Goal: Information Seeking & Learning: Get advice/opinions

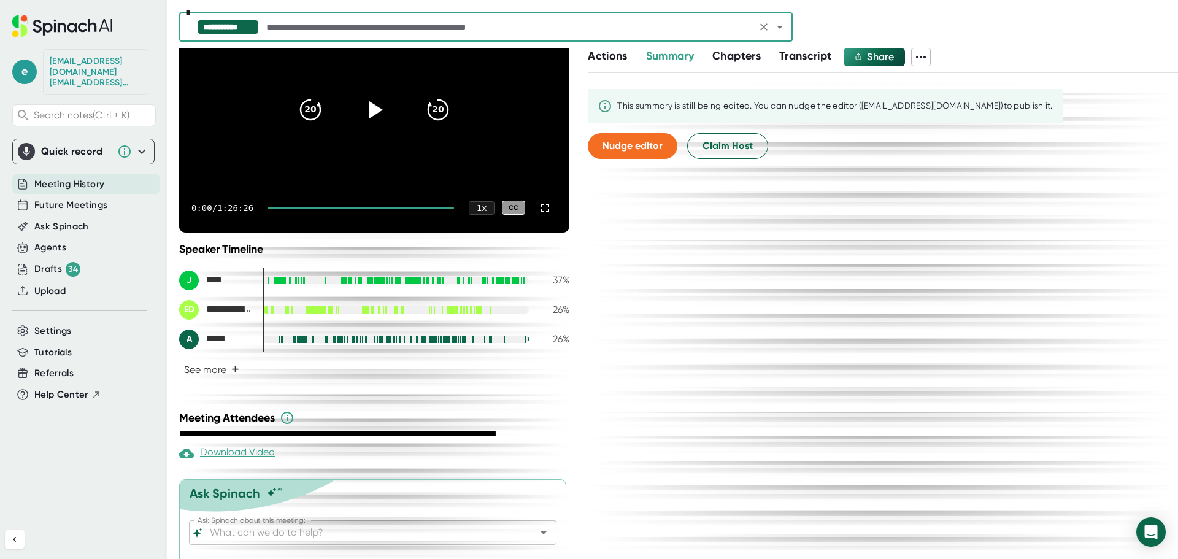
scroll to position [158, 0]
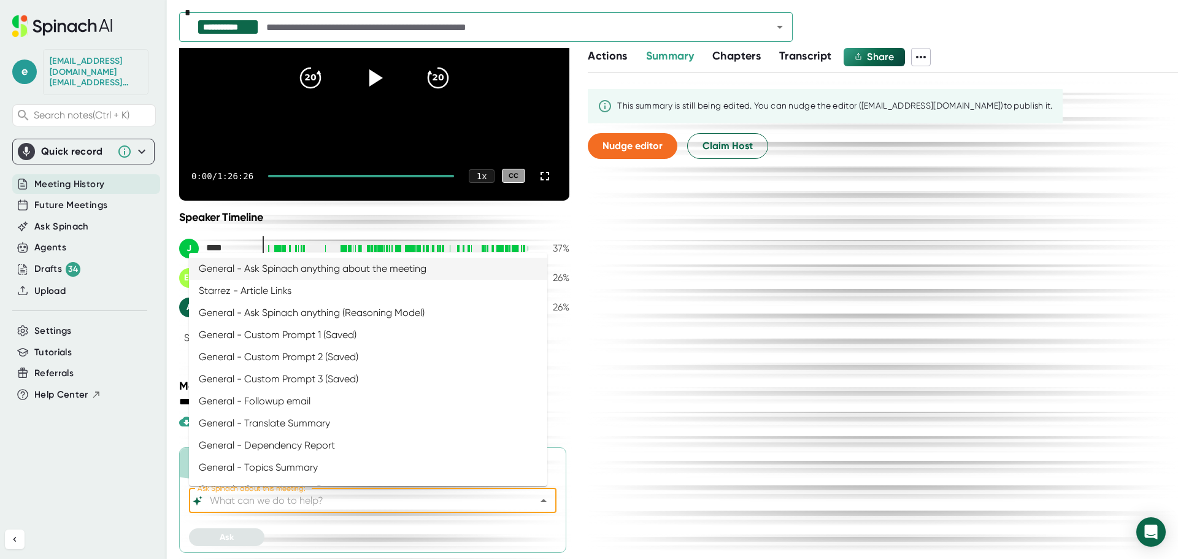
click at [453, 503] on input "Ask Spinach about this meeting:" at bounding box center [361, 500] width 309 height 17
click at [323, 316] on li "General - Ask Spinach anything (Reasoning Model)" at bounding box center [368, 313] width 358 height 22
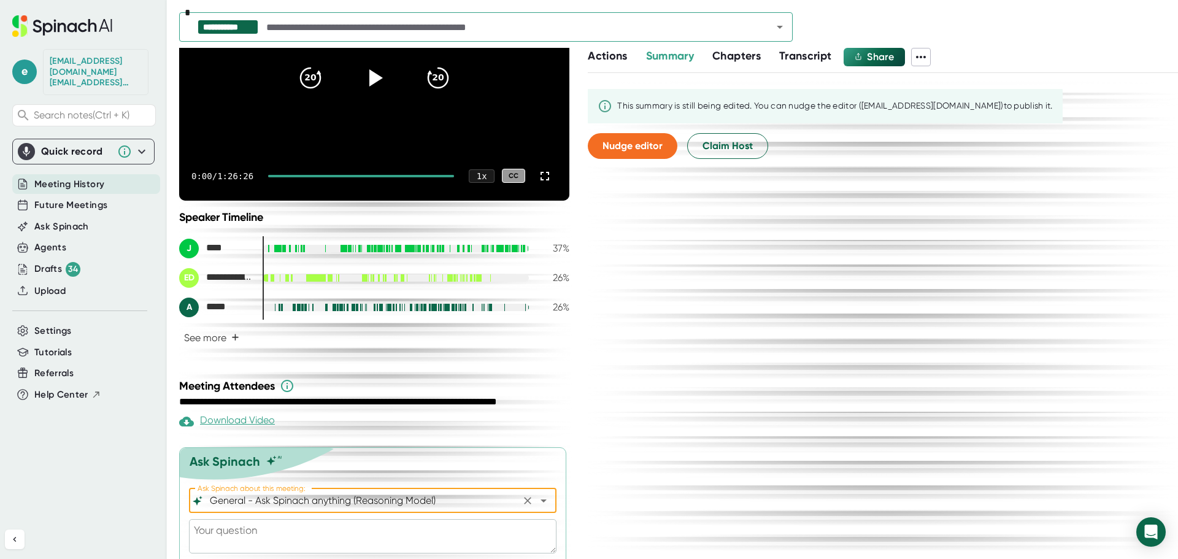
type input "General - Ask Spinach anything (Reasoning Model)"
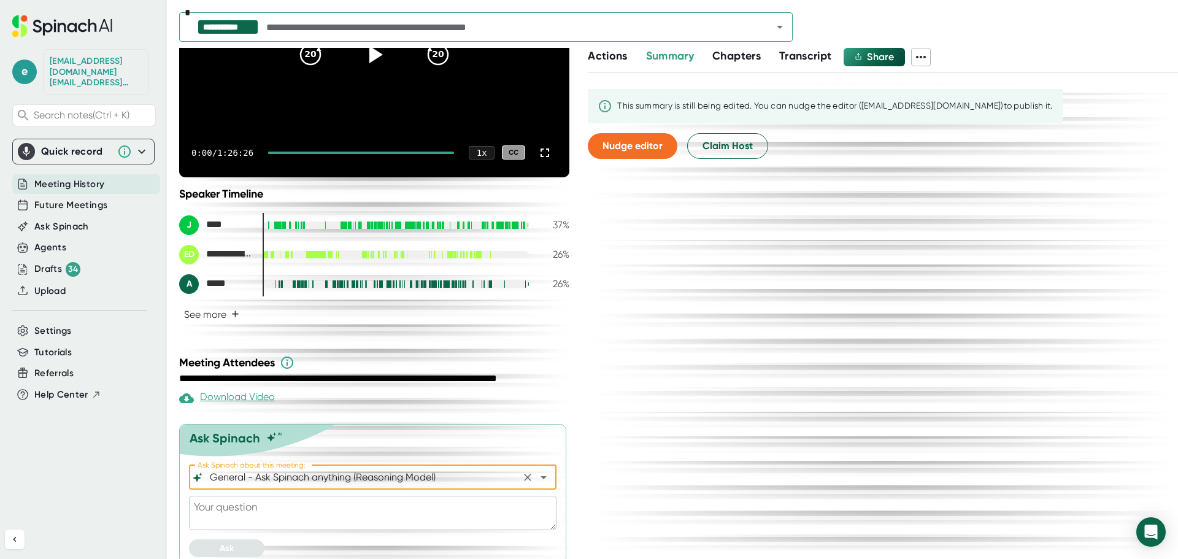
scroll to position [192, 0]
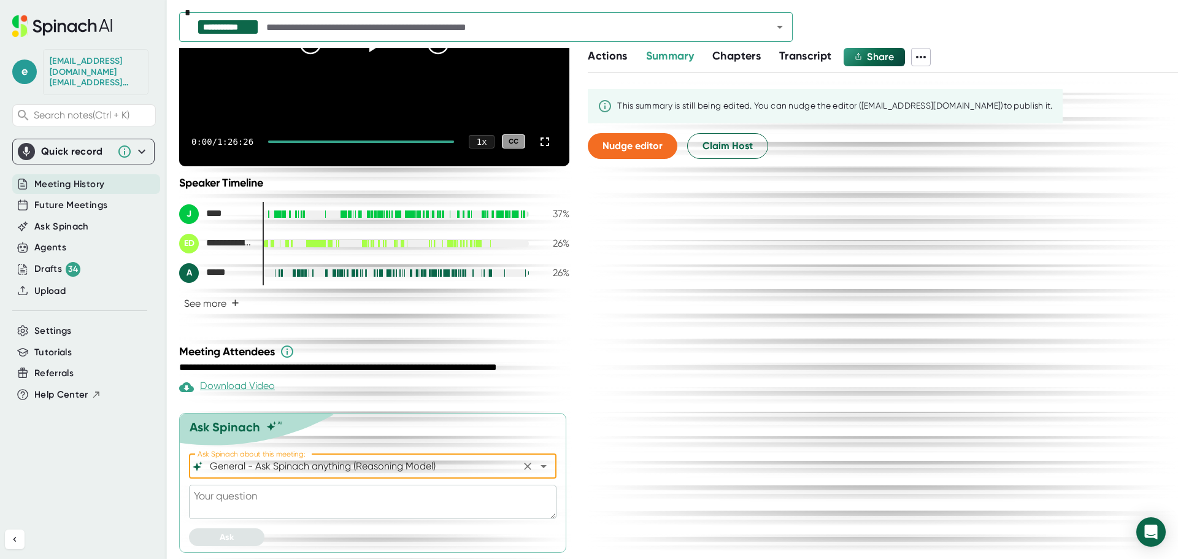
click at [372, 502] on textarea at bounding box center [372, 502] width 367 height 34
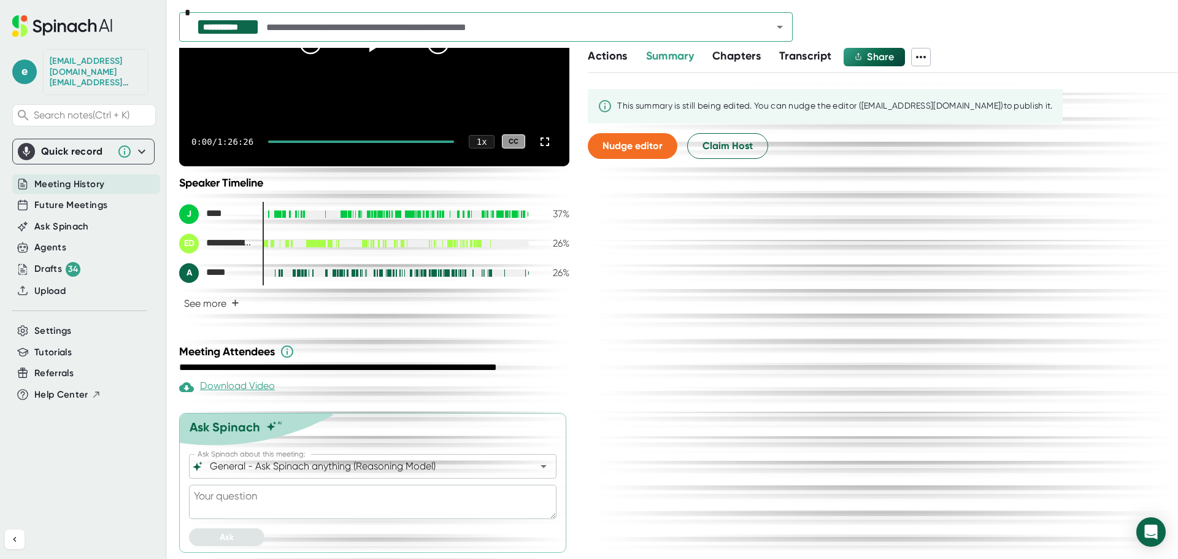
type textarea "W"
type textarea "x"
type textarea "Wh"
type textarea "x"
type textarea "Wha"
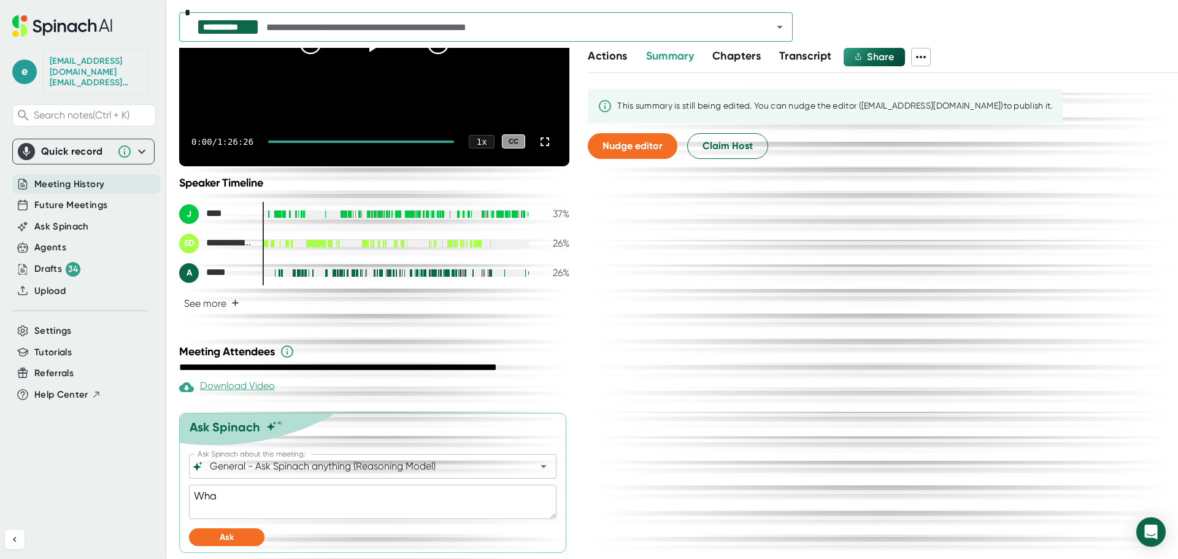
type textarea "x"
type textarea "What"
type textarea "x"
type textarea "What"
type textarea "x"
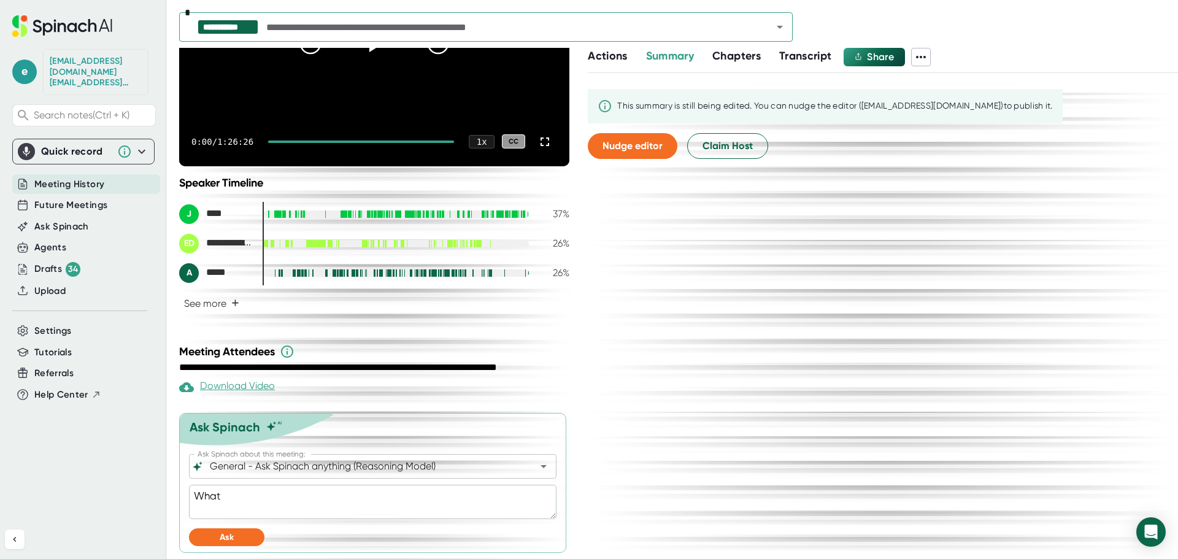
type textarea "What h"
type textarea "x"
type textarea "What ha"
type textarea "x"
type textarea "What hav"
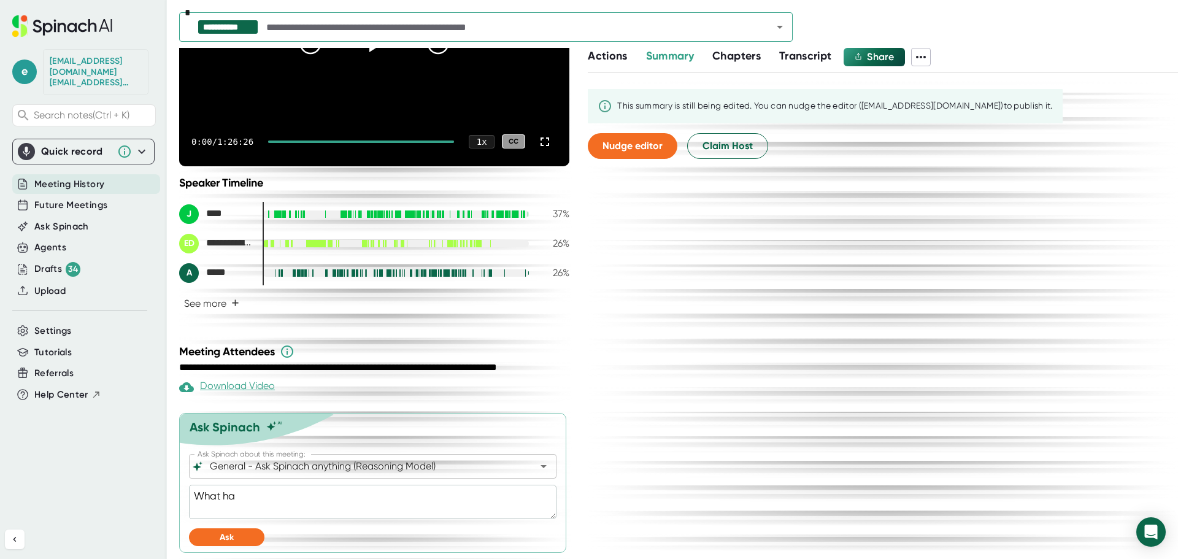
type textarea "x"
type textarea "What have"
type textarea "x"
type textarea "What have"
type textarea "x"
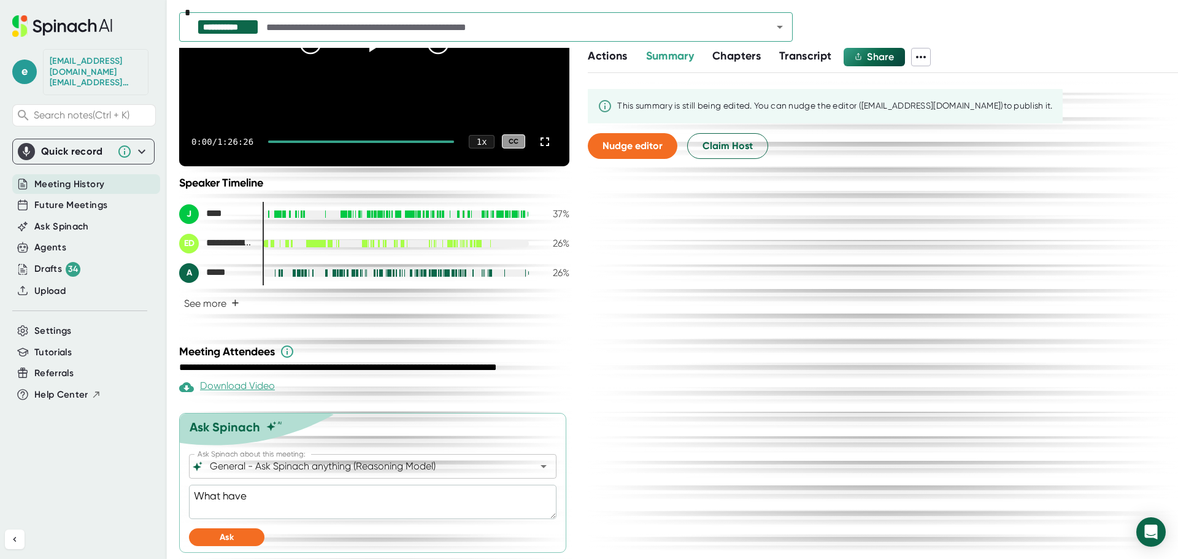
type textarea "What have"
type textarea "x"
type textarea "What hav"
type textarea "x"
type textarea "What ha"
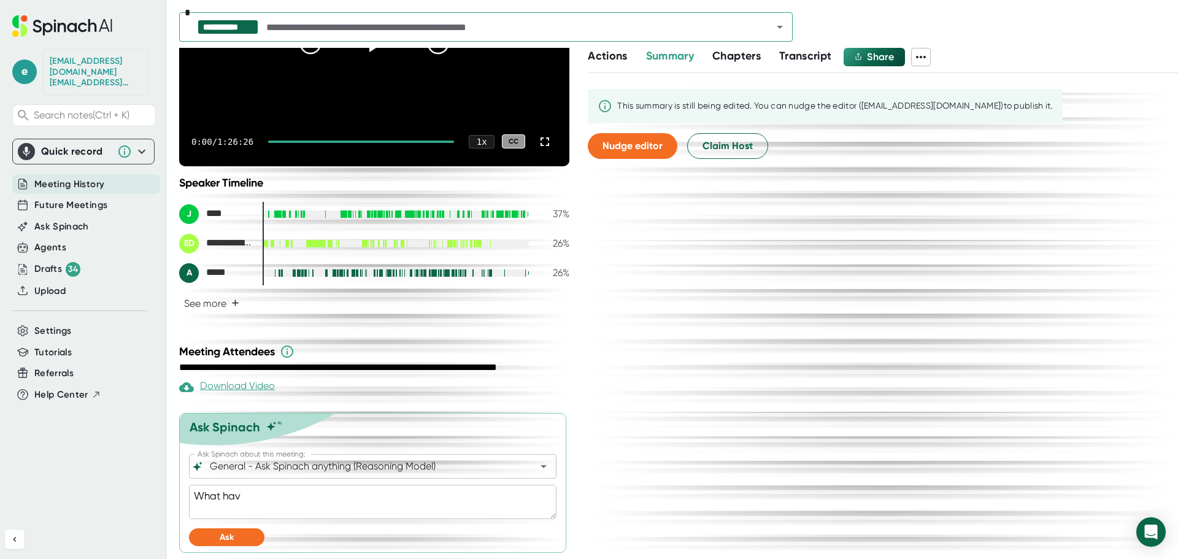
type textarea "x"
type textarea "What h"
type textarea "x"
type textarea "What"
type textarea "x"
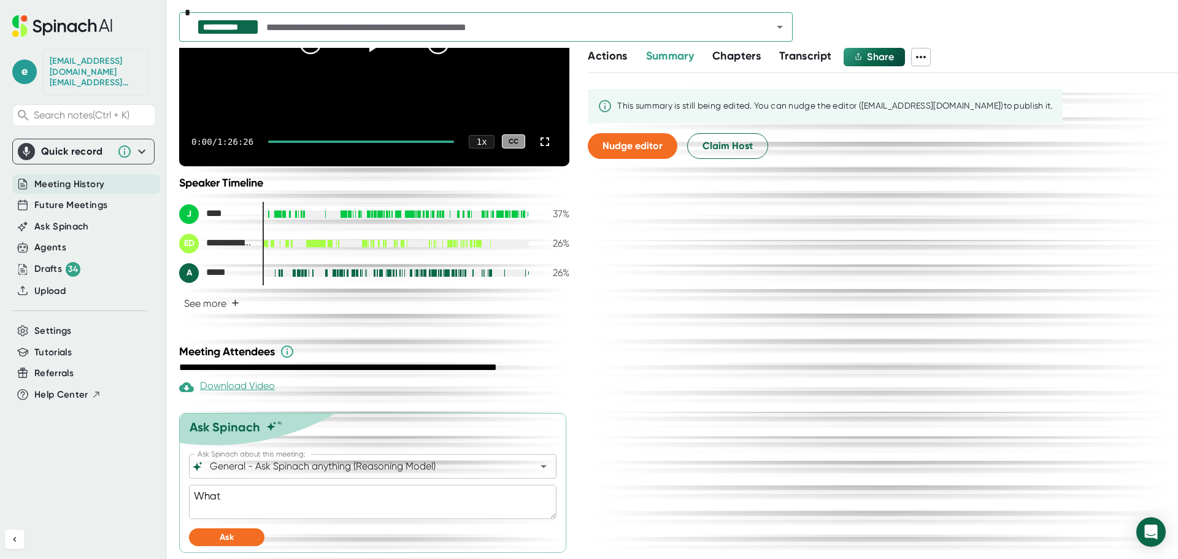
type textarea "What t"
type textarea "x"
type textarea "What te"
type textarea "x"
type textarea "What tec"
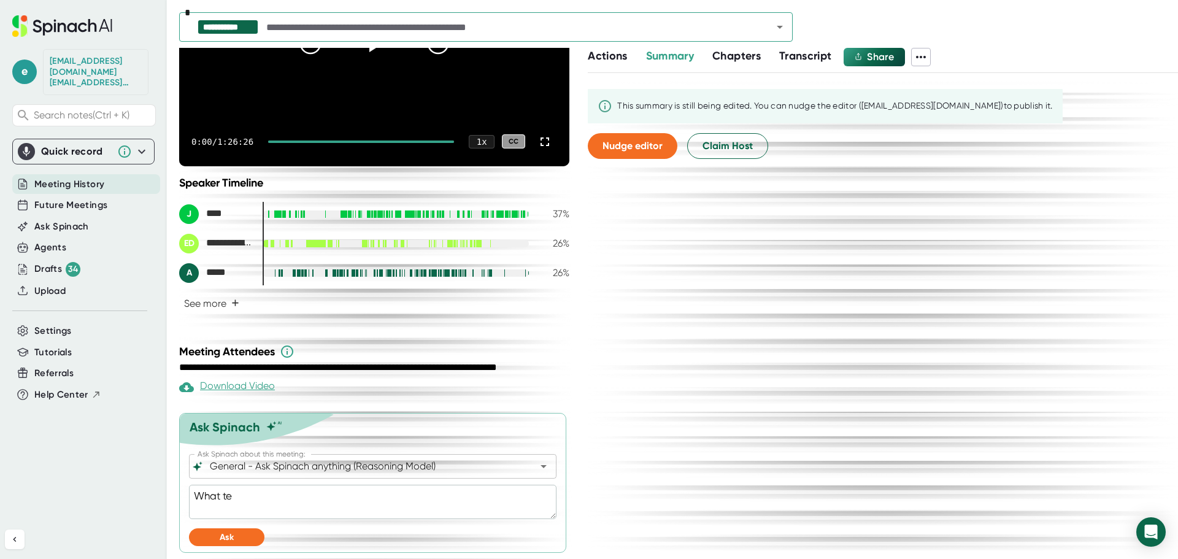
type textarea "x"
type textarea "What tech"
type textarea "x"
type textarea "What techn"
type textarea "x"
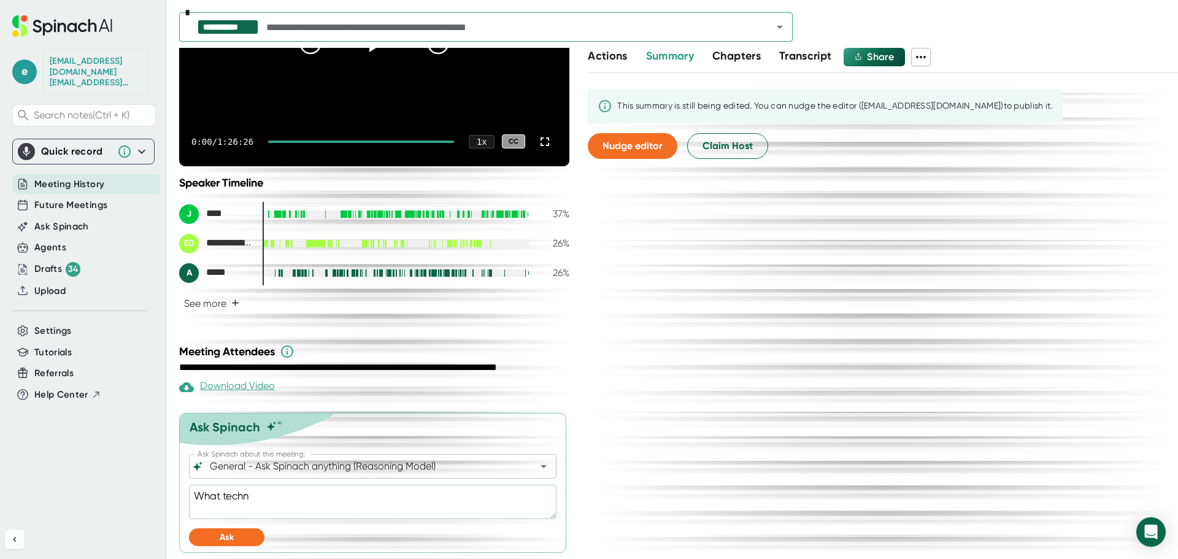
type textarea "What techni"
type textarea "x"
type textarea "What technic"
type textarea "x"
type textarea "What technica"
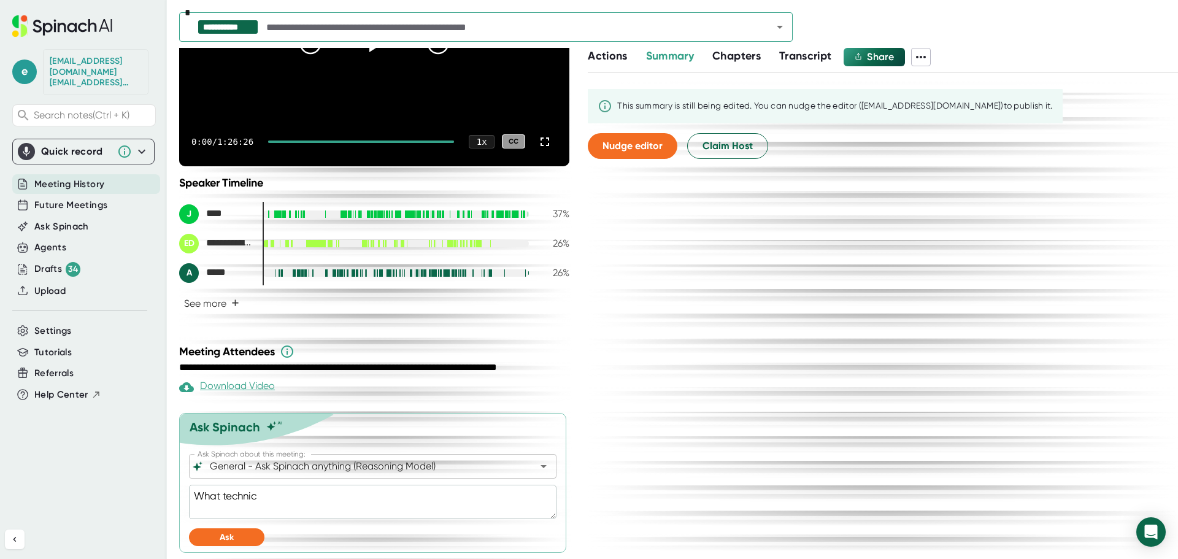
type textarea "x"
type textarea "What technical"
type textarea "x"
type textarea "What technical"
type textarea "x"
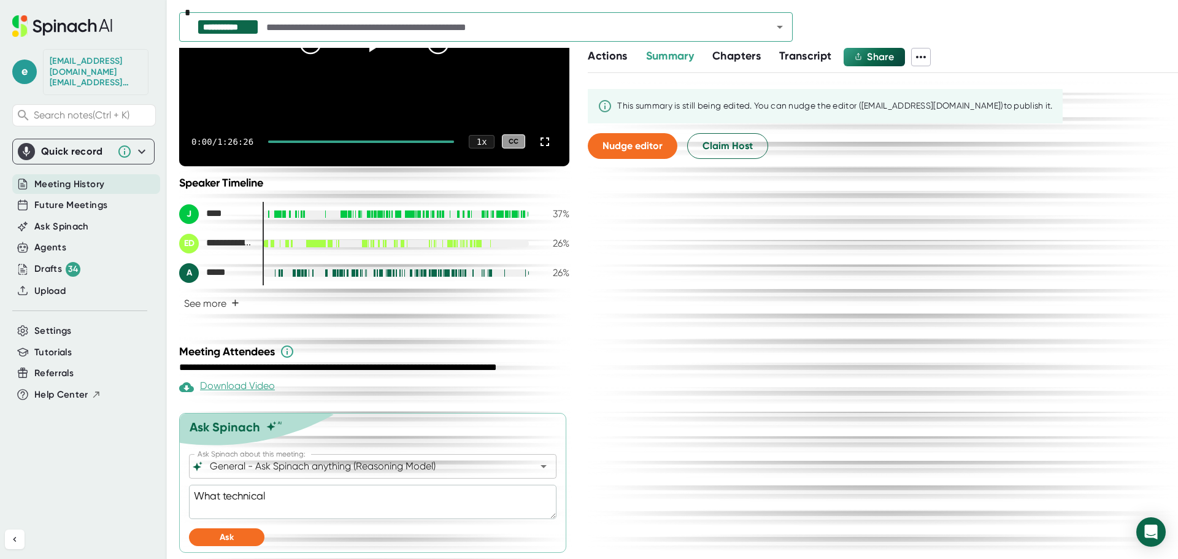
type textarea "What technical d"
type textarea "x"
type textarea "What technical de"
type textarea "x"
type textarea "What technical del"
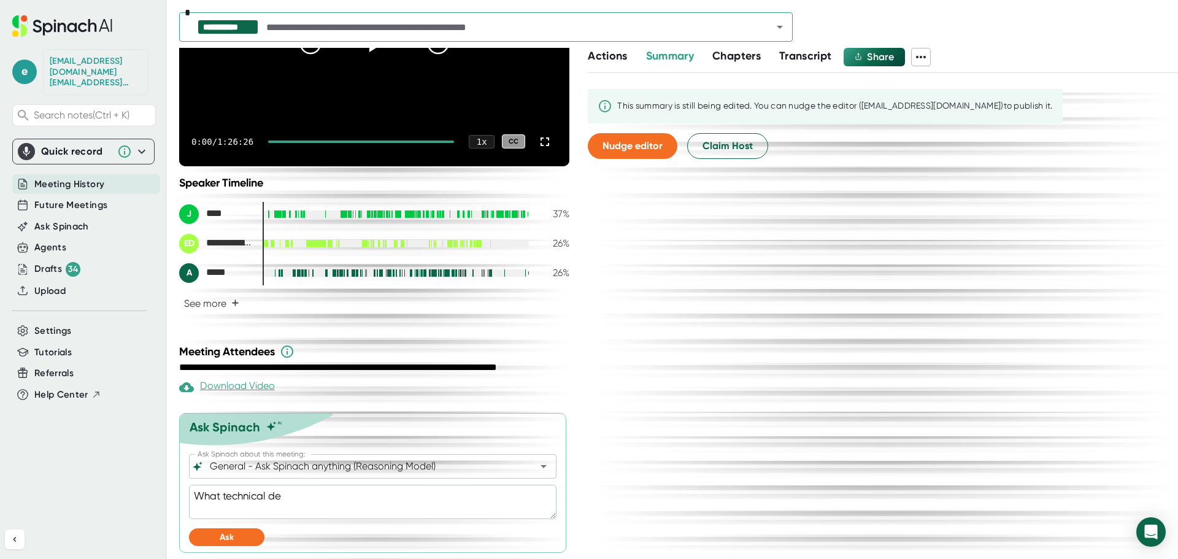
type textarea "x"
type textarea "What technical dele"
type textarea "x"
type textarea "What technical del"
type textarea "x"
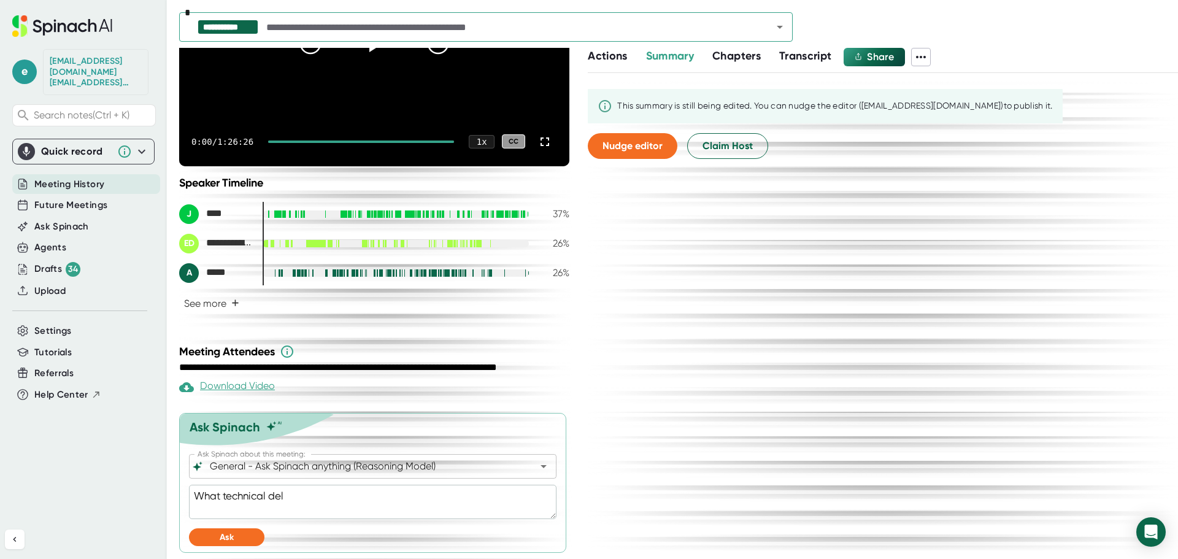
type textarea "What technical deli"
type textarea "x"
type textarea "What technical deliv"
type textarea "x"
type textarea "What technical delive"
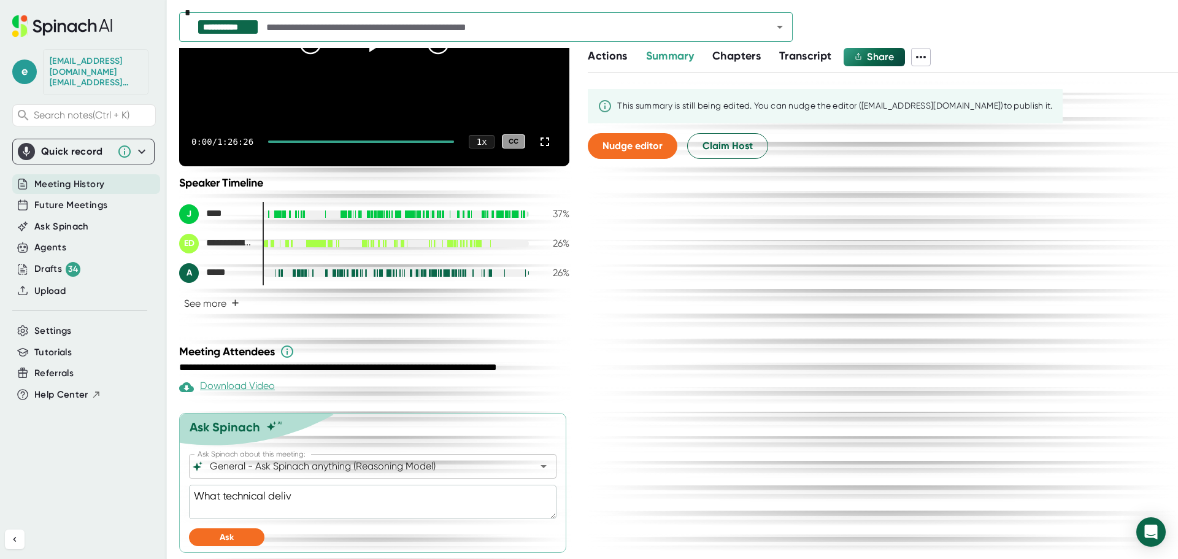
type textarea "x"
type textarea "What technical deliver"
type textarea "x"
type textarea "What technical delivera"
type textarea "x"
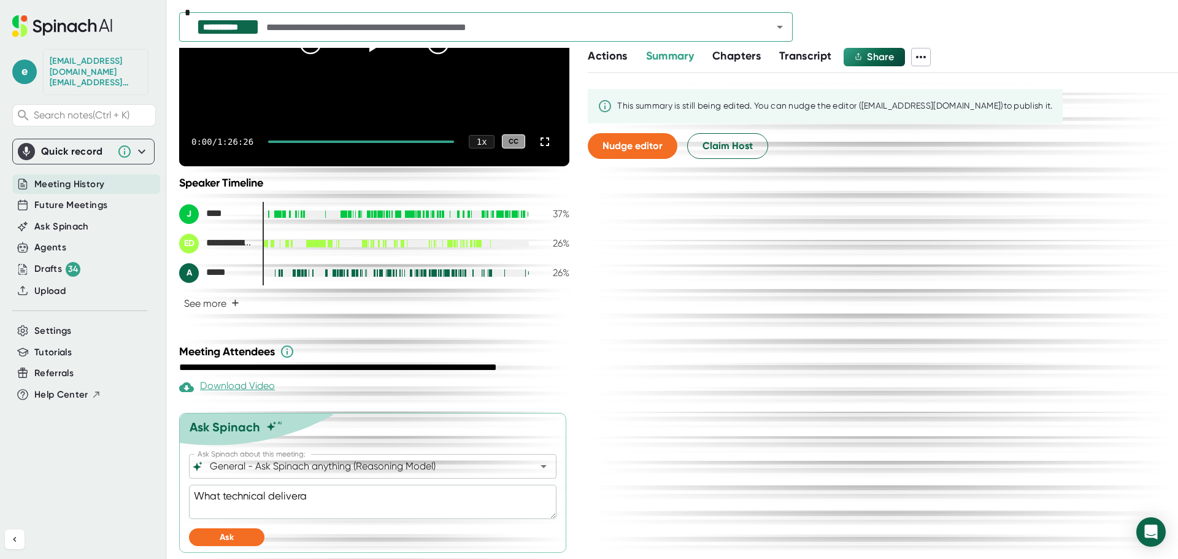
type textarea "What technical deliverab"
type textarea "x"
type textarea "What technical deliverabl"
type textarea "x"
type textarea "What technical deliverable"
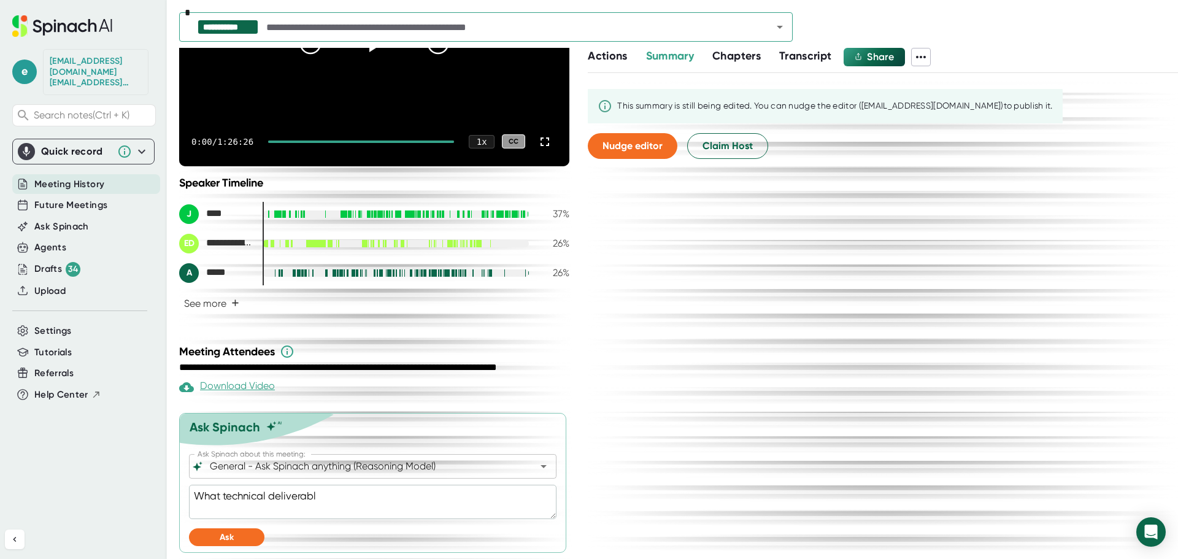
type textarea "x"
type textarea "What technical deliverables"
type textarea "x"
type textarea "What technical deliverables"
type textarea "x"
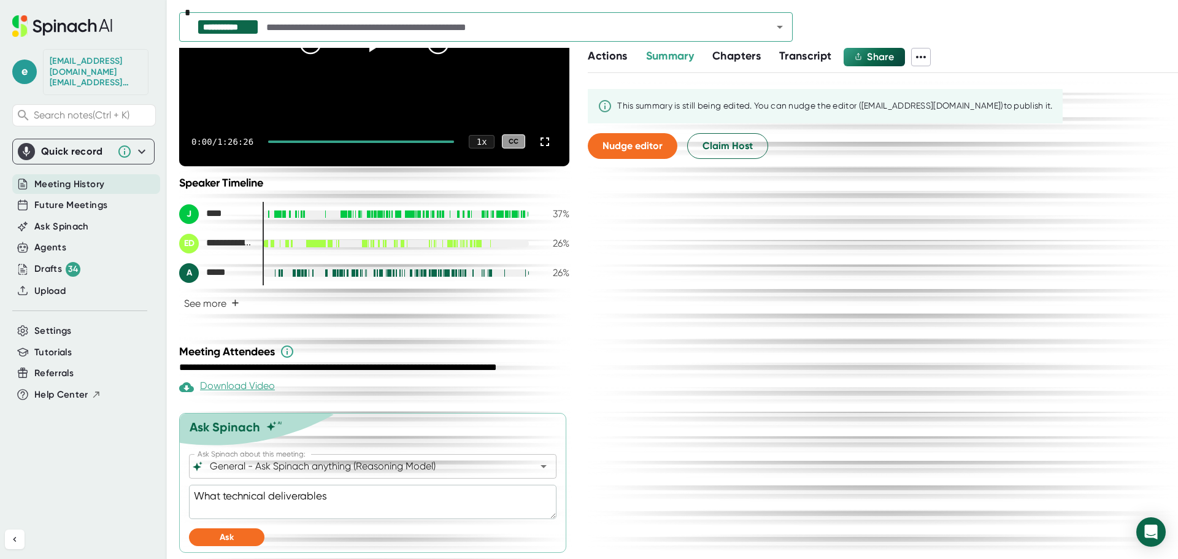
type textarea "What technical deliverables h"
type textarea "x"
type textarea "What technical deliverables ha"
type textarea "x"
type textarea "What technical deliverables hav"
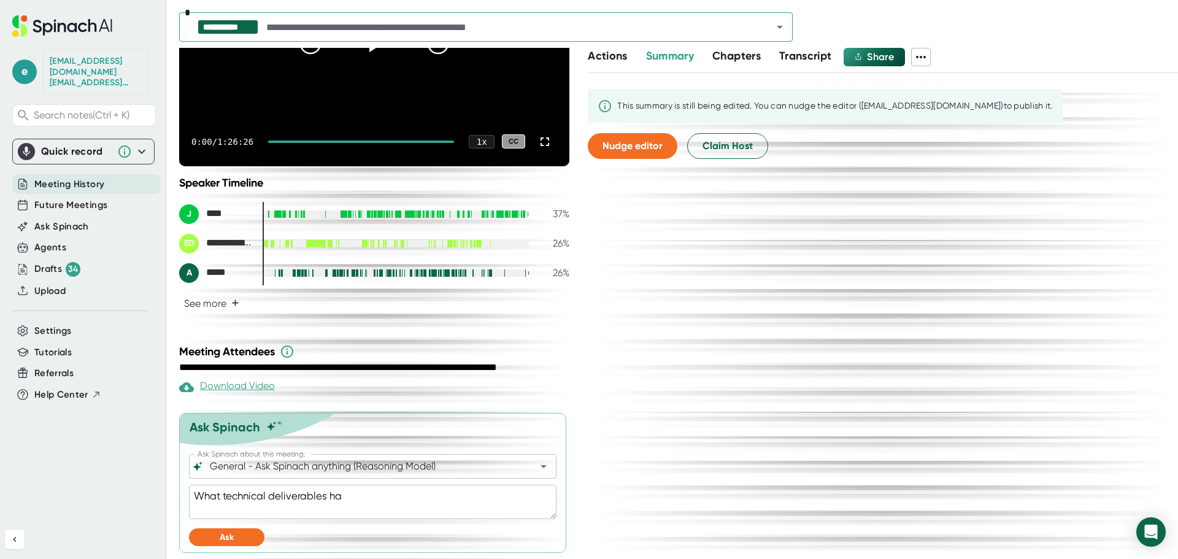
type textarea "x"
type textarea "What technical deliverables have"
type textarea "x"
type textarea "What technical deliverables have"
type textarea "x"
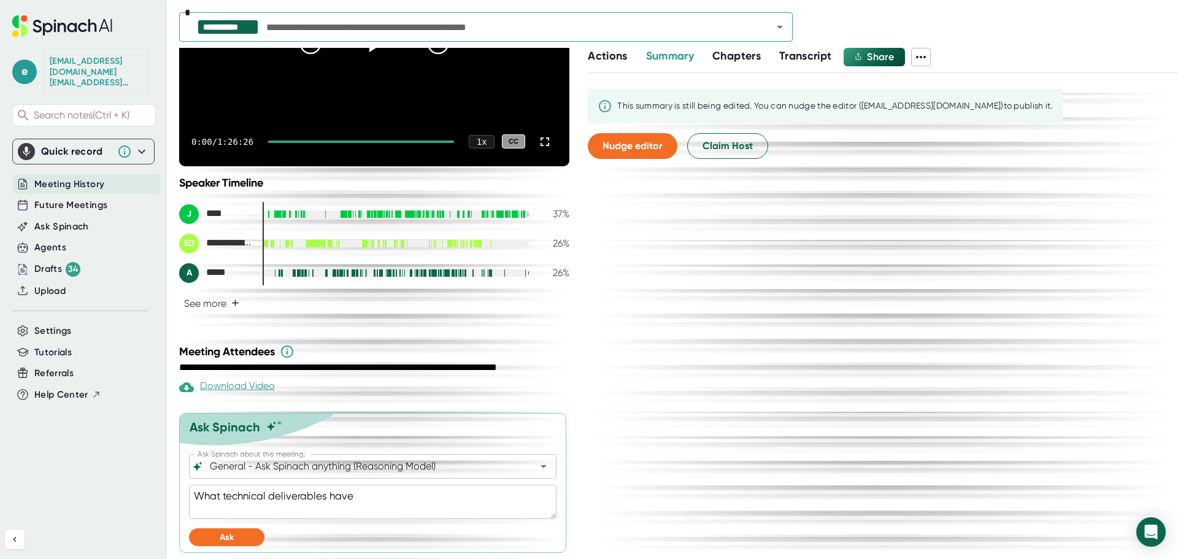
type textarea "What technical deliverables have w"
type textarea "x"
type textarea "What technical deliverables have we"
type textarea "x"
type textarea "What technical deliverables have we"
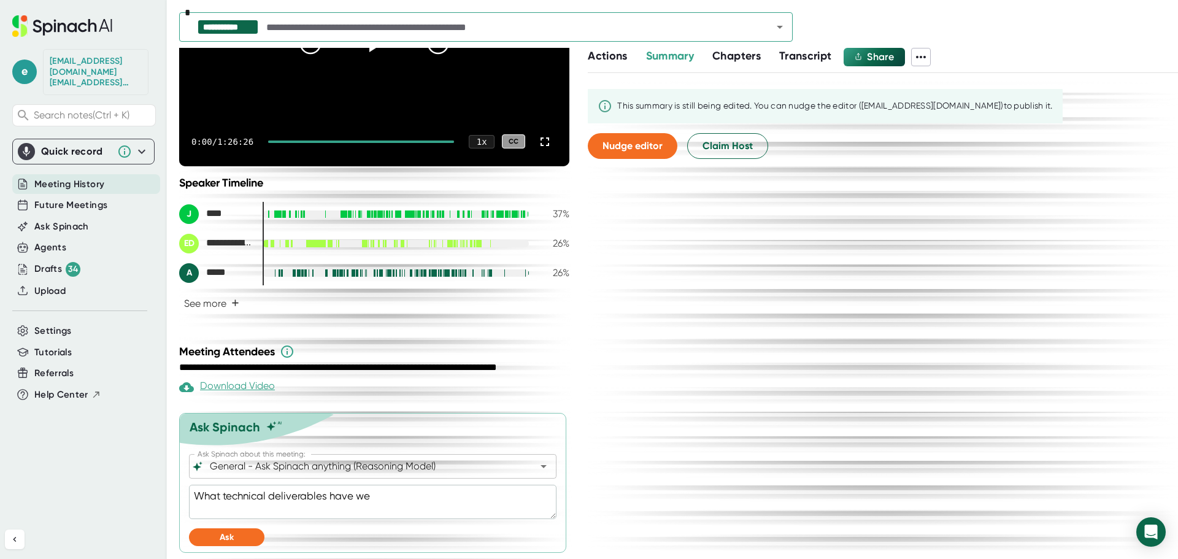
type textarea "x"
type textarea "What technical deliverables have we"
click at [82, 220] on span "Ask Spinach" at bounding box center [61, 227] width 55 height 14
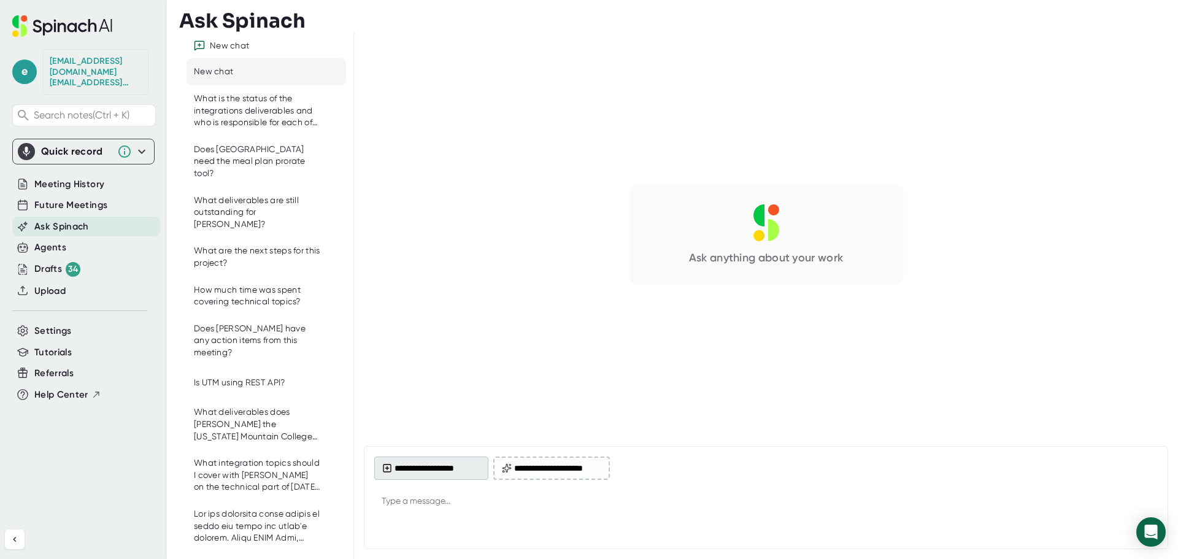
click at [434, 471] on button "**********" at bounding box center [431, 467] width 114 height 23
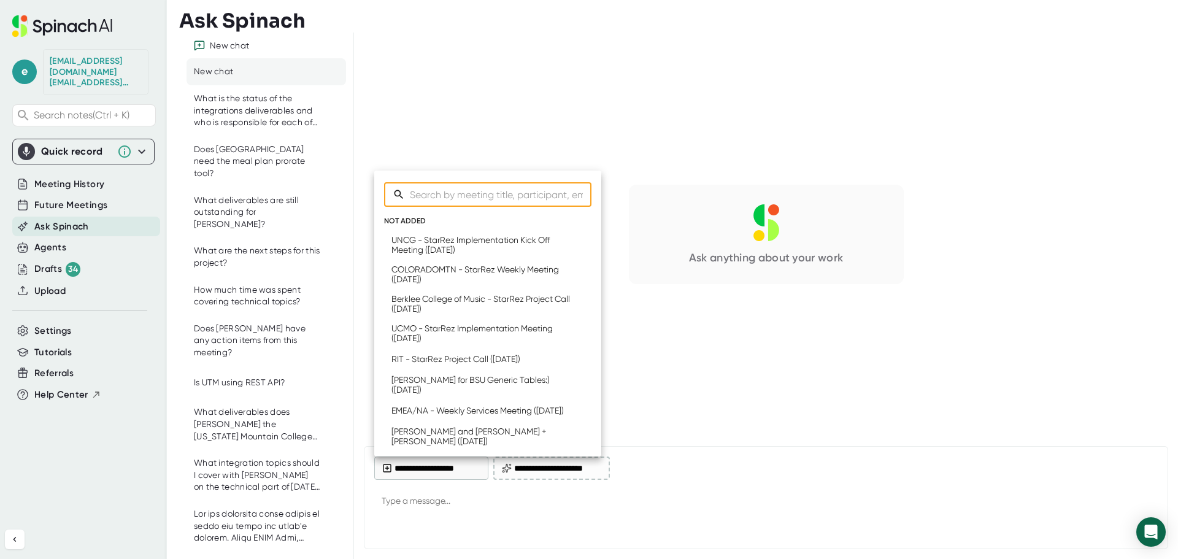
type textarea "x"
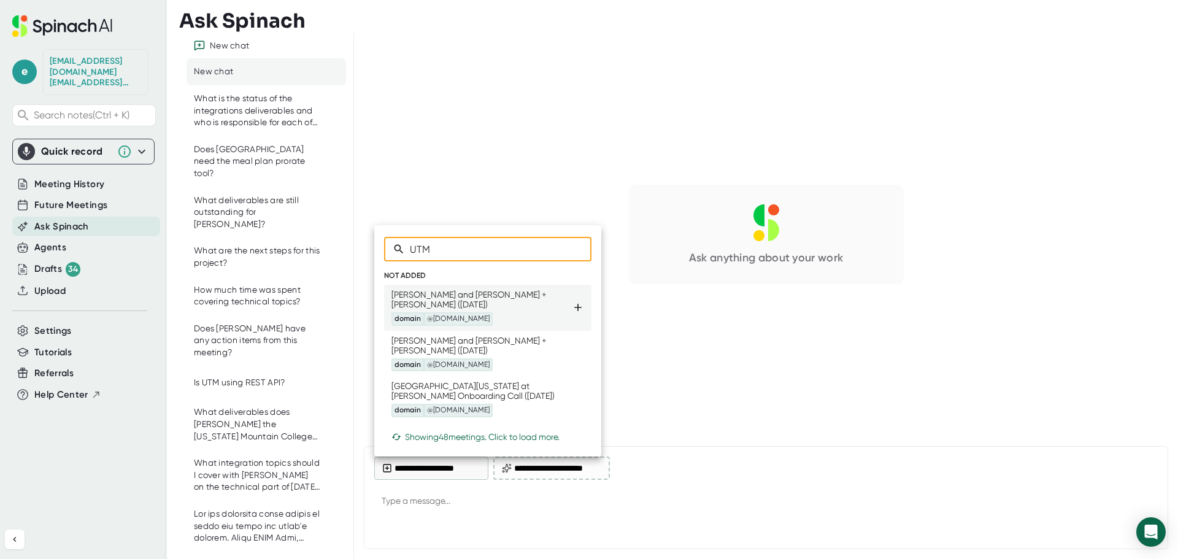
type input "UTM"
click at [493, 291] on div "[PERSON_NAME] and [PERSON_NAME] + [PERSON_NAME] ([DATE]) domain @[DOMAIN_NAME]" at bounding box center [481, 308] width 180 height 36
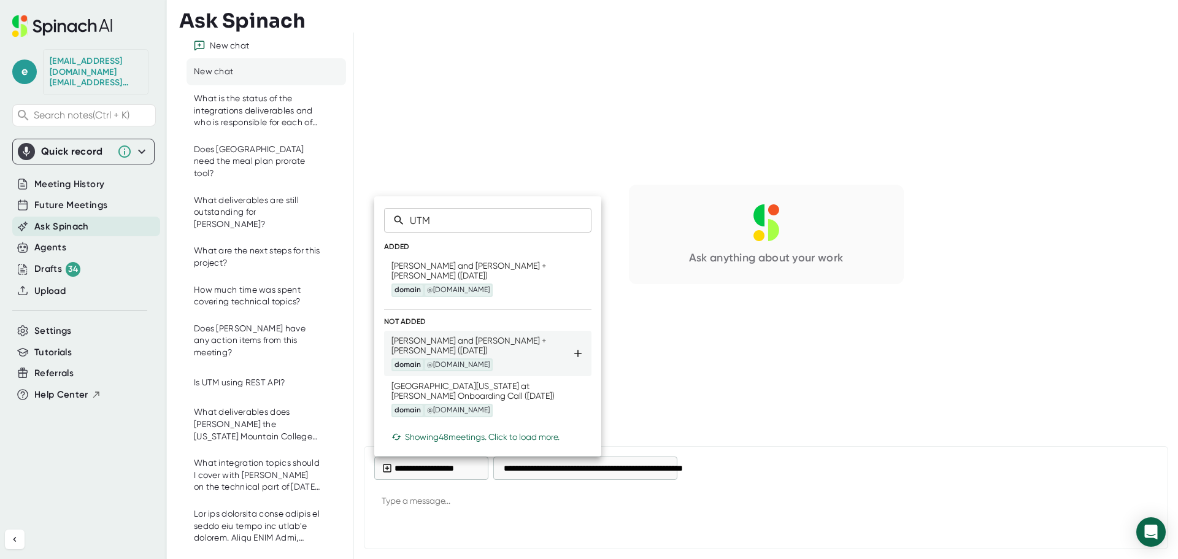
click at [473, 341] on div "[PERSON_NAME] and [PERSON_NAME] + [PERSON_NAME] ([DATE]) domain @[DOMAIN_NAME]" at bounding box center [481, 354] width 180 height 36
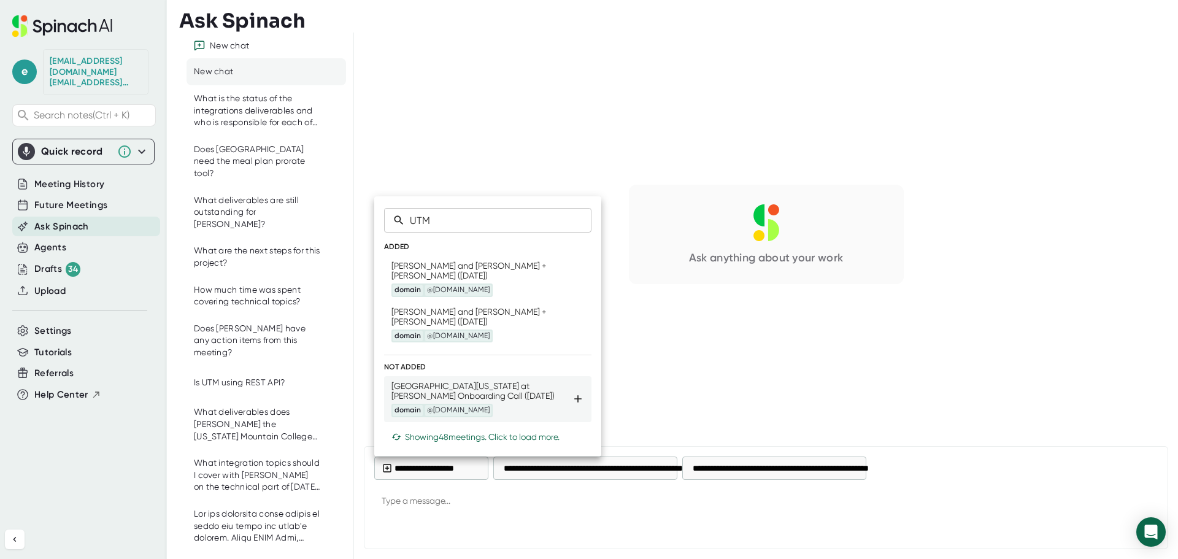
click at [475, 396] on div "[GEOGRAPHIC_DATA][US_STATE] at [PERSON_NAME] Onboarding Call ([DATE]) domain @[…" at bounding box center [481, 399] width 180 height 36
type textarea "x"
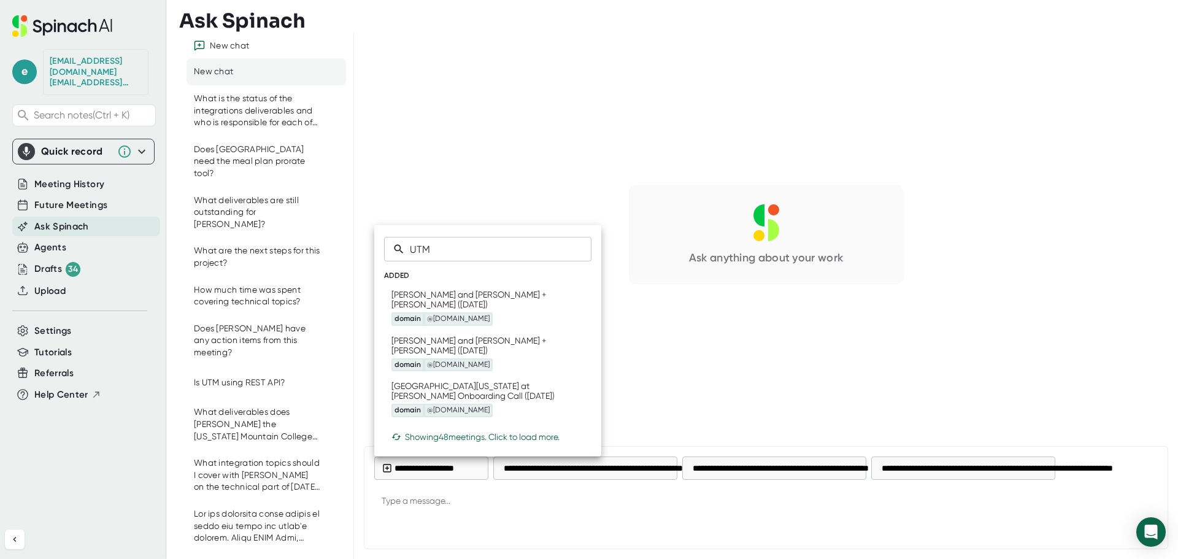
click at [463, 505] on div at bounding box center [589, 279] width 1178 height 559
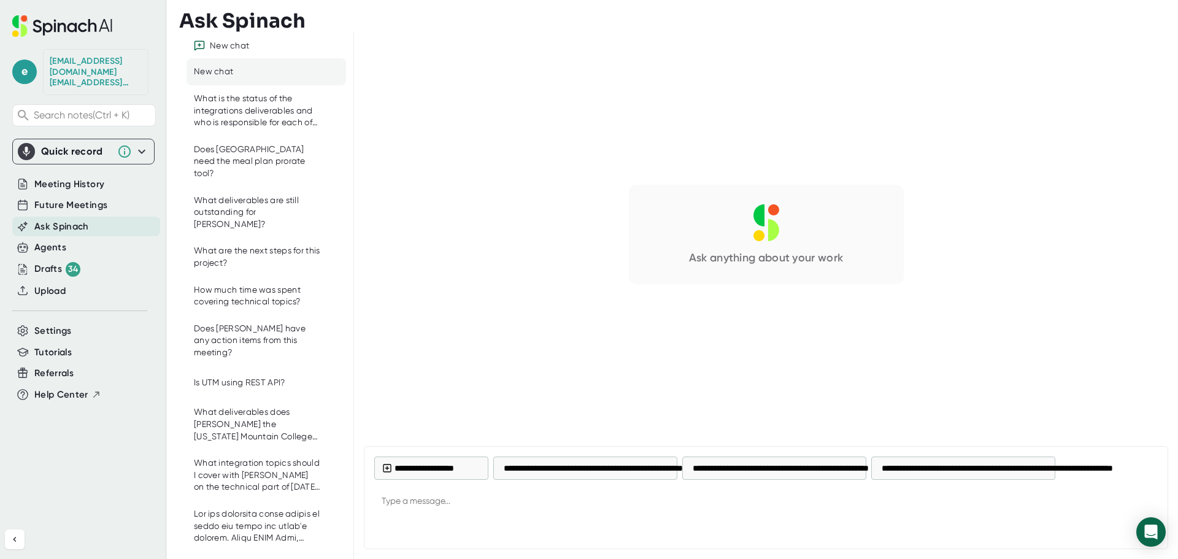
type textarea "x"
click at [435, 503] on textarea at bounding box center [765, 501] width 783 height 29
type textarea "W"
type textarea "x"
type textarea "Wh"
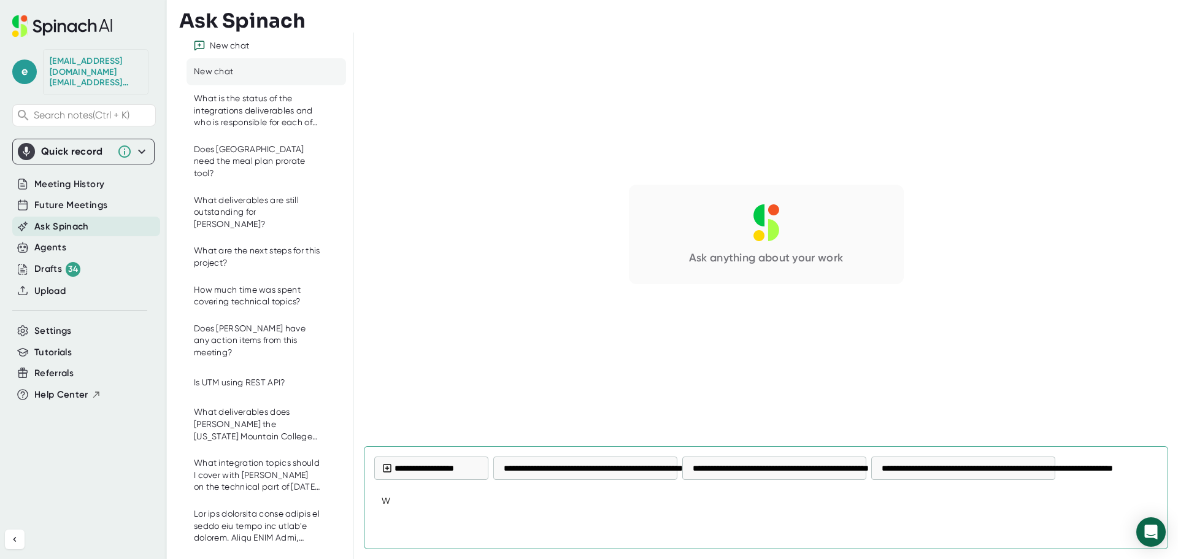
type textarea "x"
type textarea "Wha"
type textarea "x"
type textarea "What"
type textarea "x"
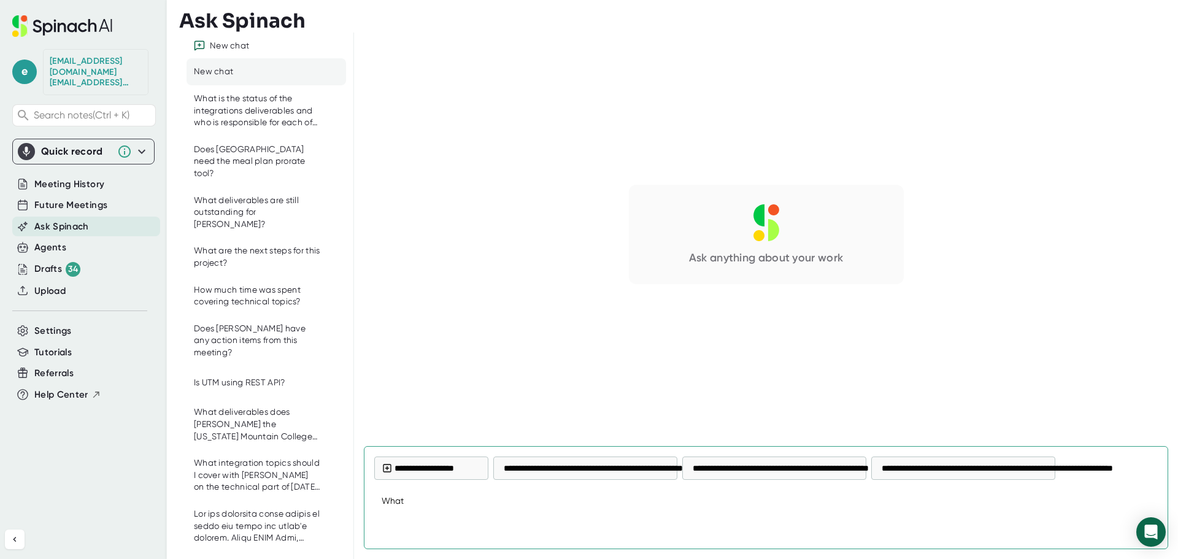
type textarea "What"
type textarea "x"
type textarea "What t"
type textarea "x"
type textarea "What te"
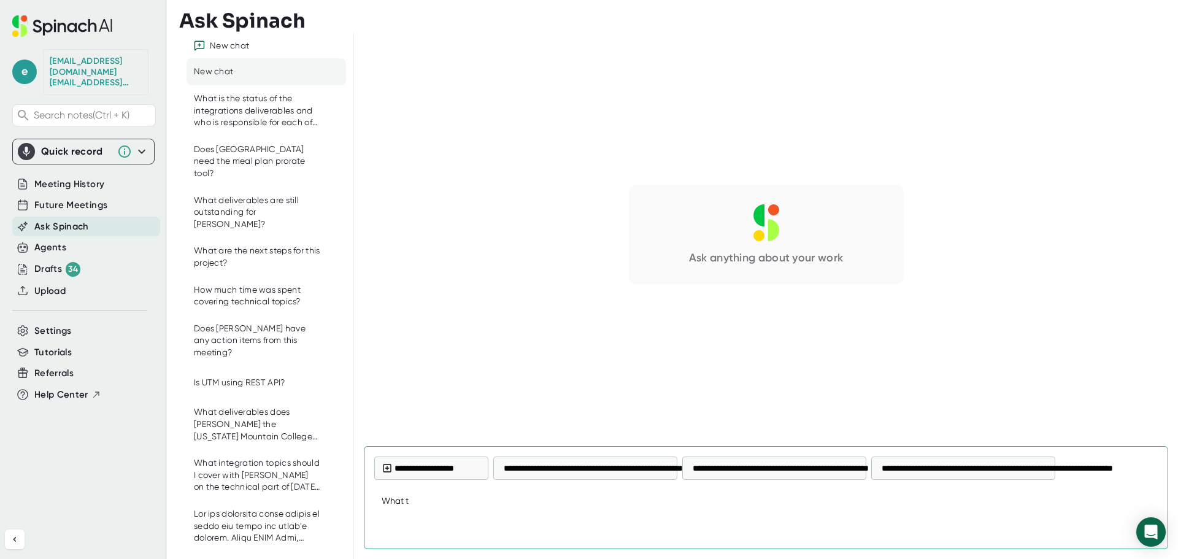
type textarea "x"
type textarea "What tec"
type textarea "x"
type textarea "What tech"
type textarea "x"
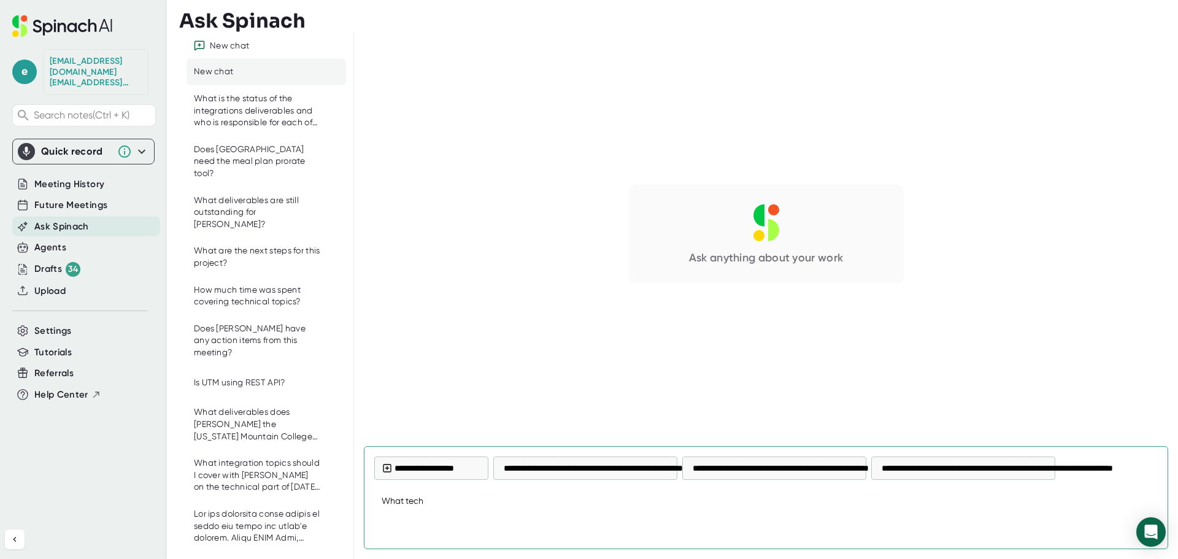
type textarea "What techn"
type textarea "x"
type textarea "What techni"
type textarea "x"
type textarea "What technic"
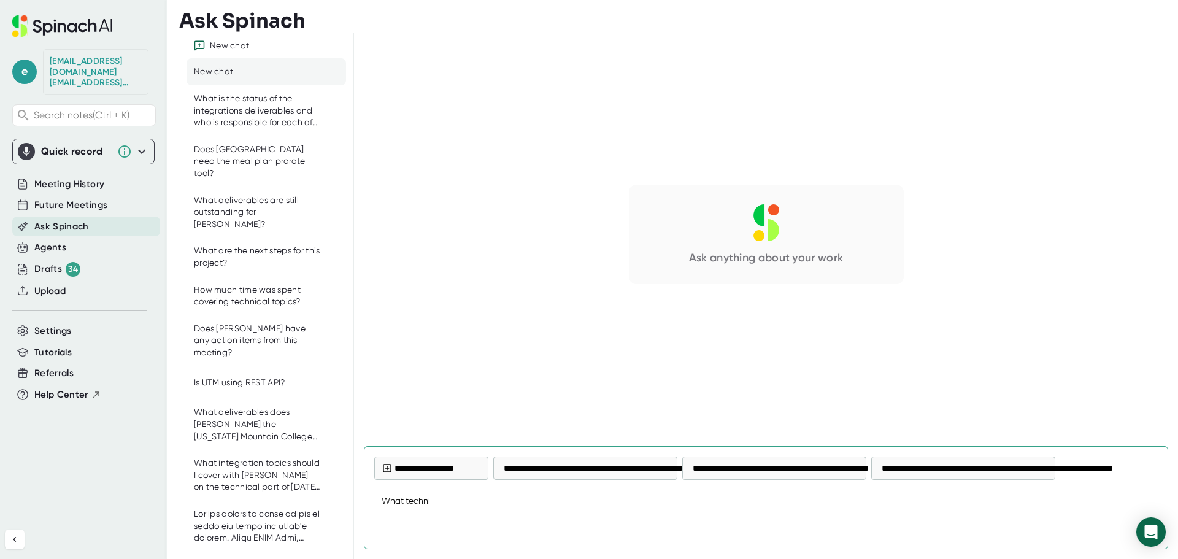
type textarea "x"
type textarea "What technica"
type textarea "x"
type textarea "What technical"
type textarea "x"
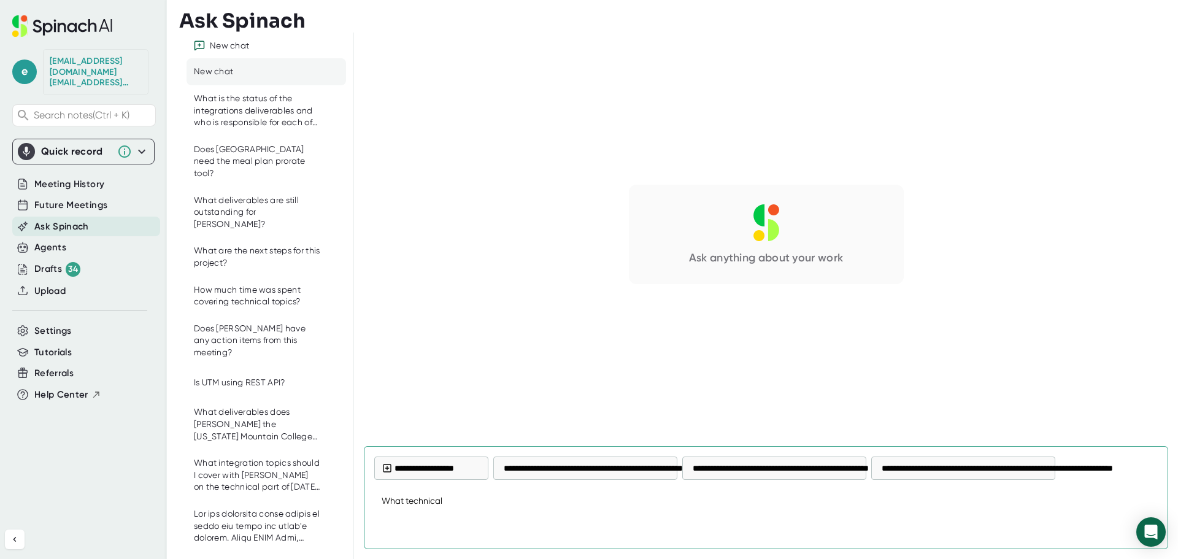
type textarea "What technical"
type textarea "x"
type textarea "What technical d"
type textarea "x"
type textarea "What technical de"
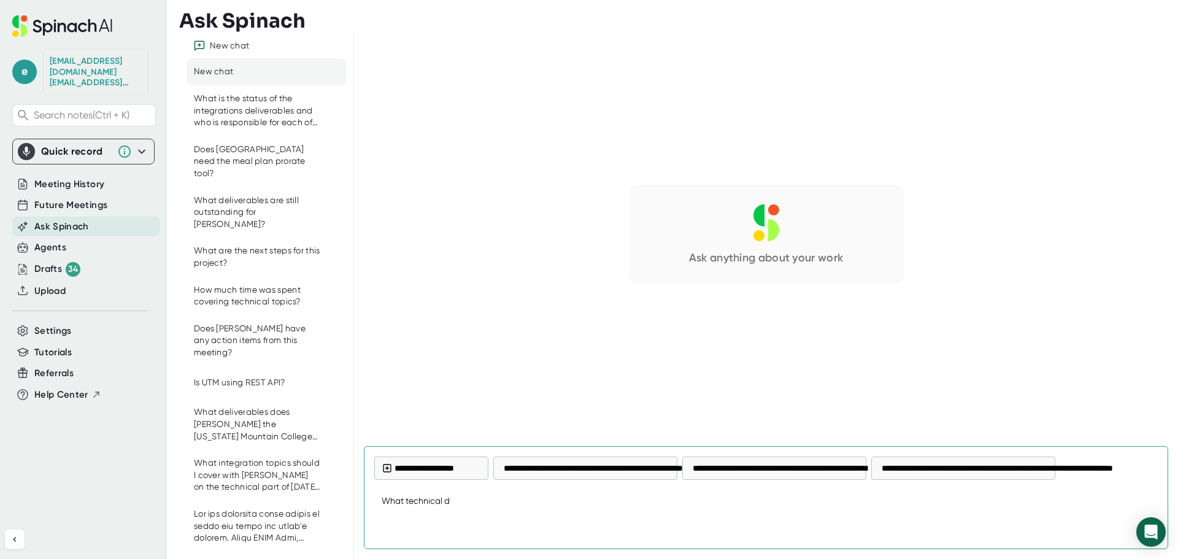
type textarea "x"
type textarea "What technical del"
type textarea "x"
type textarea "What technical deli"
type textarea "x"
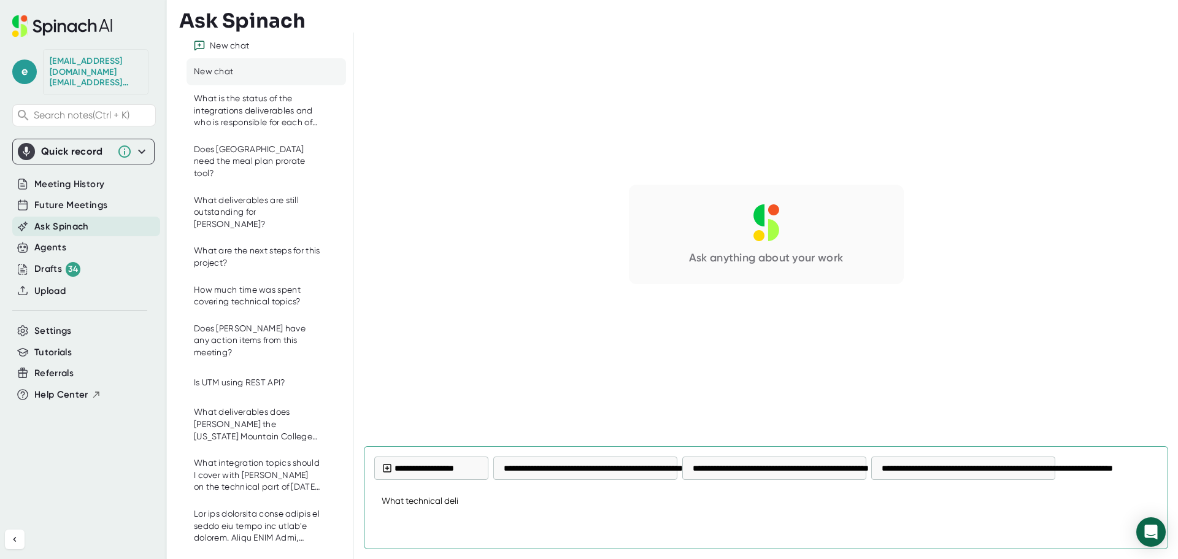
type textarea "What technical deliv"
type textarea "x"
type textarea "What technical delive"
type textarea "x"
type textarea "What technical deliver"
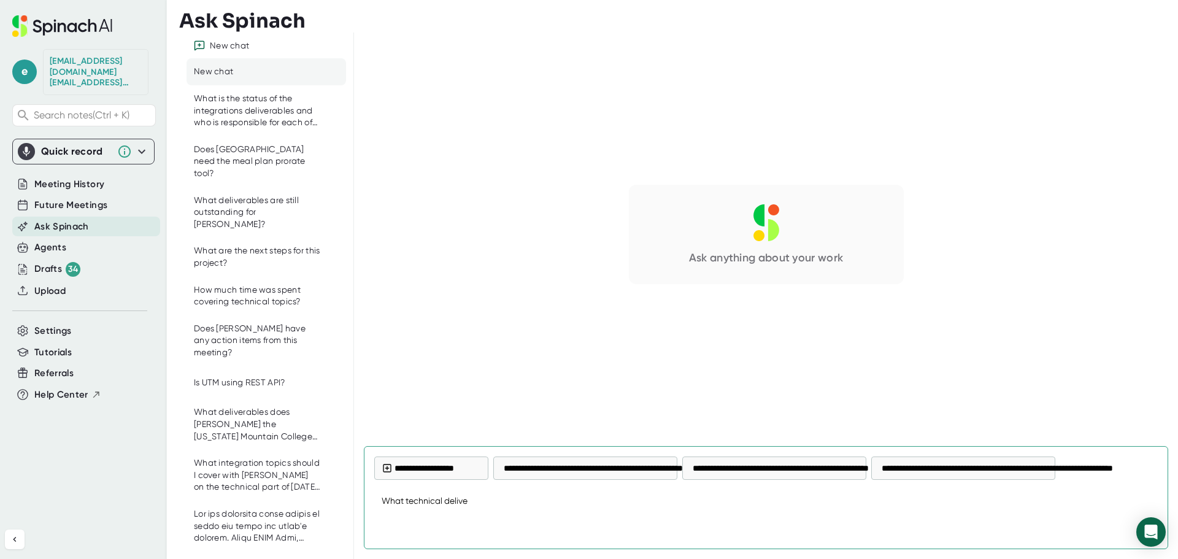
type textarea "x"
type textarea "What technical delivera"
type textarea "x"
type textarea "What technical deliverab"
type textarea "x"
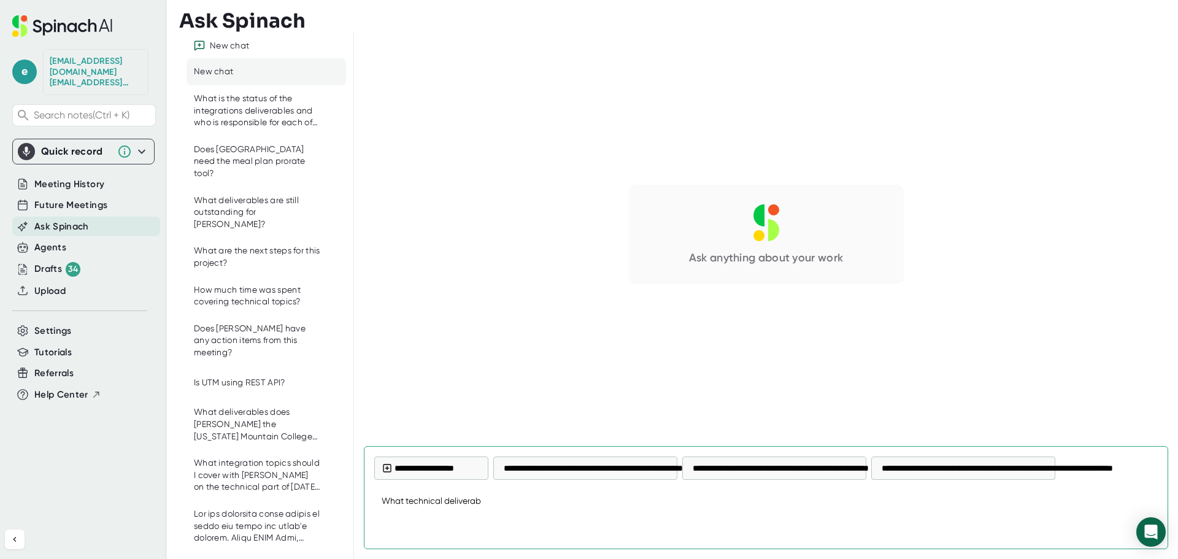
type textarea "What technical deliverabl"
type textarea "x"
type textarea "What technical deliverable"
type textarea "x"
type textarea "What technical deliverable"
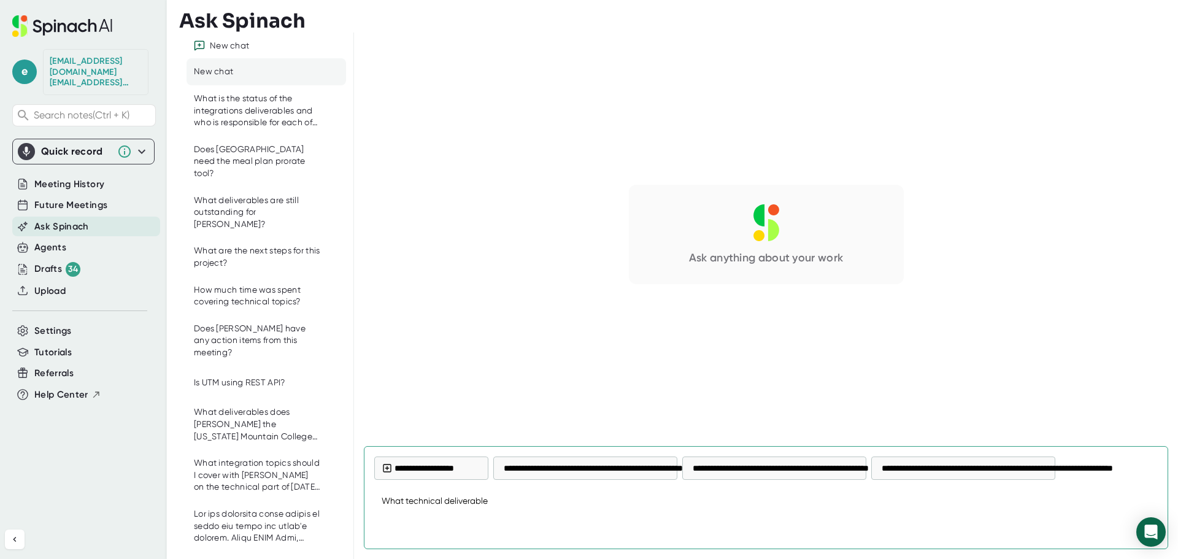
type textarea "x"
type textarea "What technical deliverable"
type textarea "x"
type textarea "What technical deliverables"
type textarea "x"
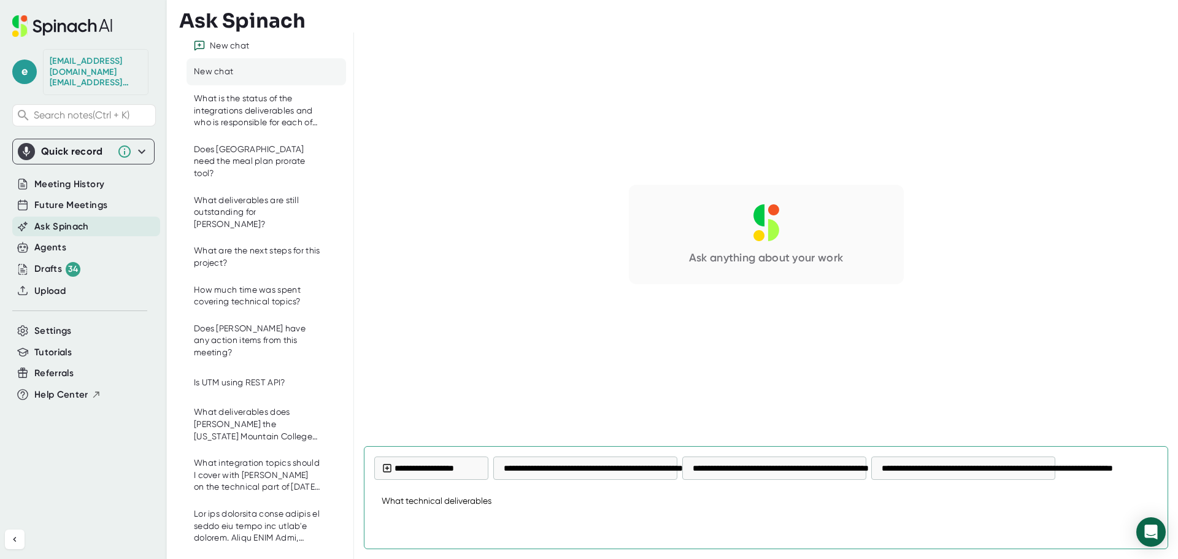
type textarea "What technical deliverables"
type textarea "x"
type textarea "What technical deliverables h"
type textarea "x"
type textarea "What technical deliverables ha"
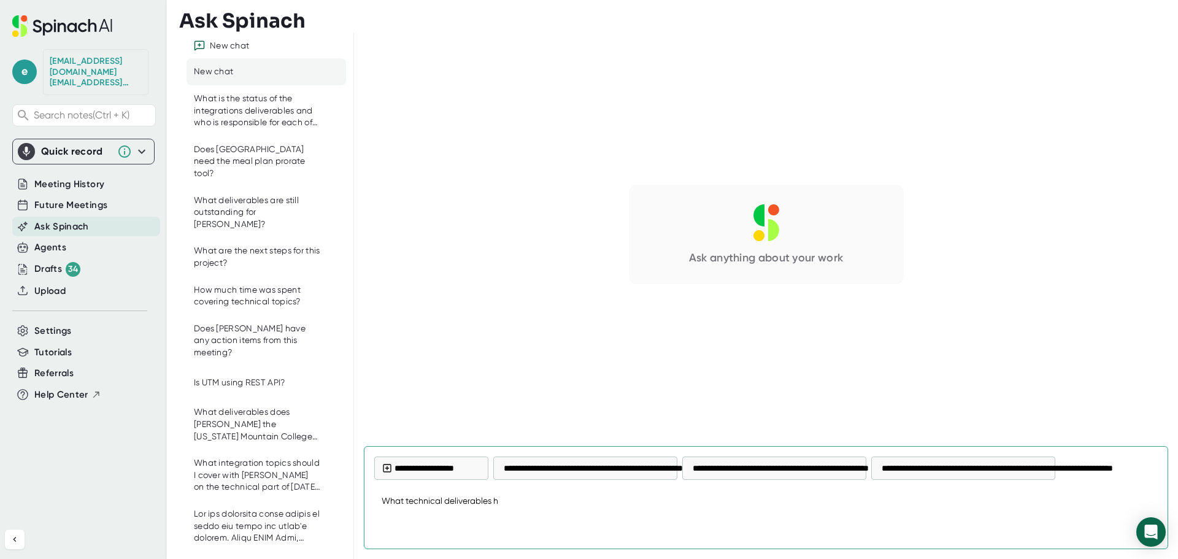
type textarea "x"
type textarea "What technical deliverables hav"
type textarea "x"
type textarea "What technical deliverables have"
type textarea "x"
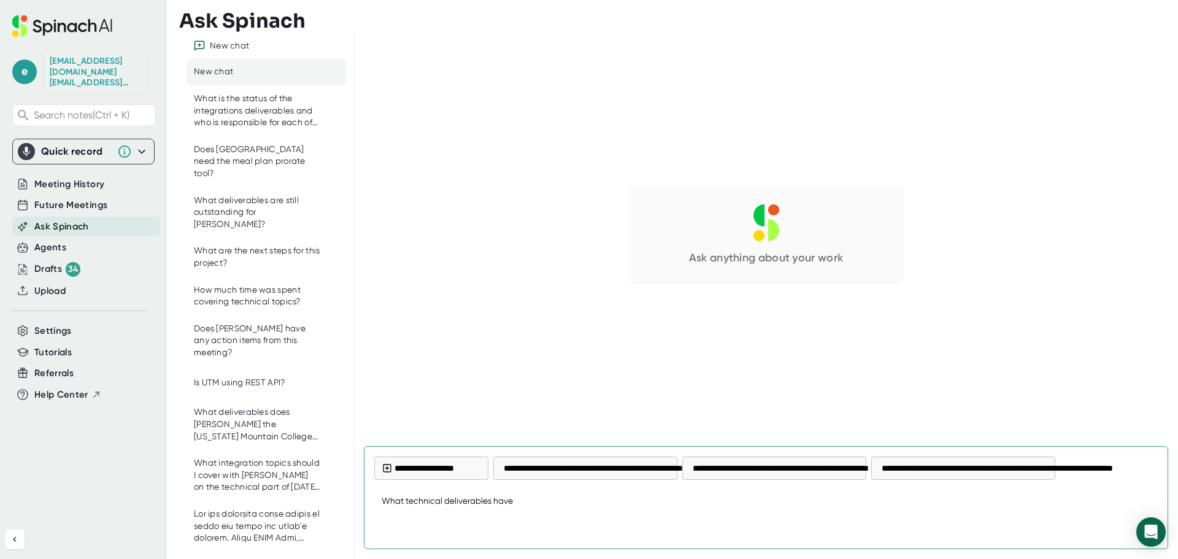
type textarea "What technical deliverables have"
type textarea "x"
type textarea "What technical deliverables have b"
type textarea "x"
type textarea "What technical deliverables have be"
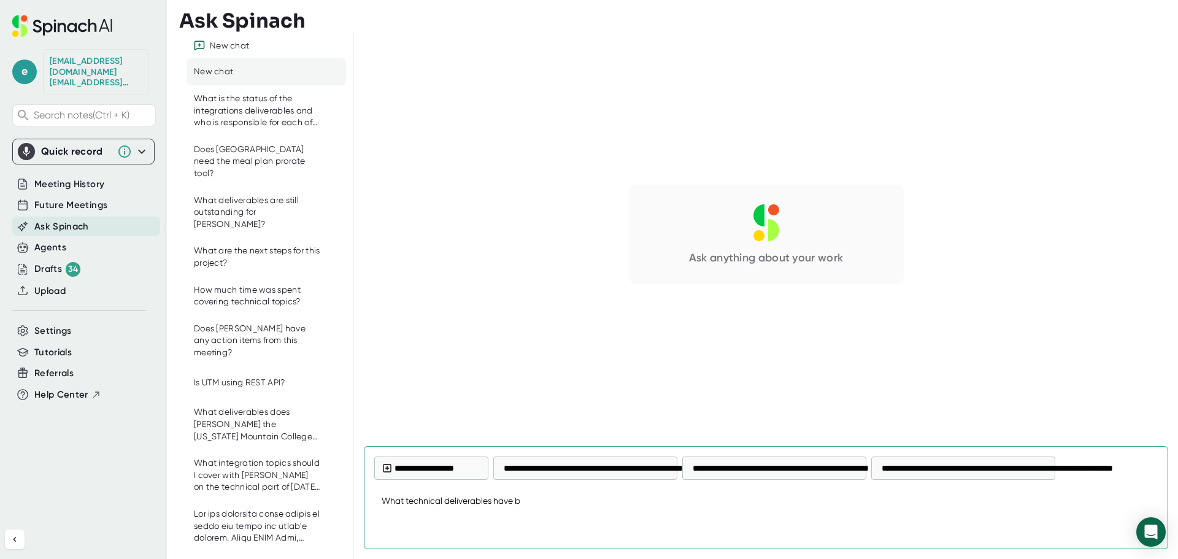
type textarea "x"
type textarea "What technical deliverables have bee"
type textarea "x"
type textarea "What technical deliverables have been"
type textarea "x"
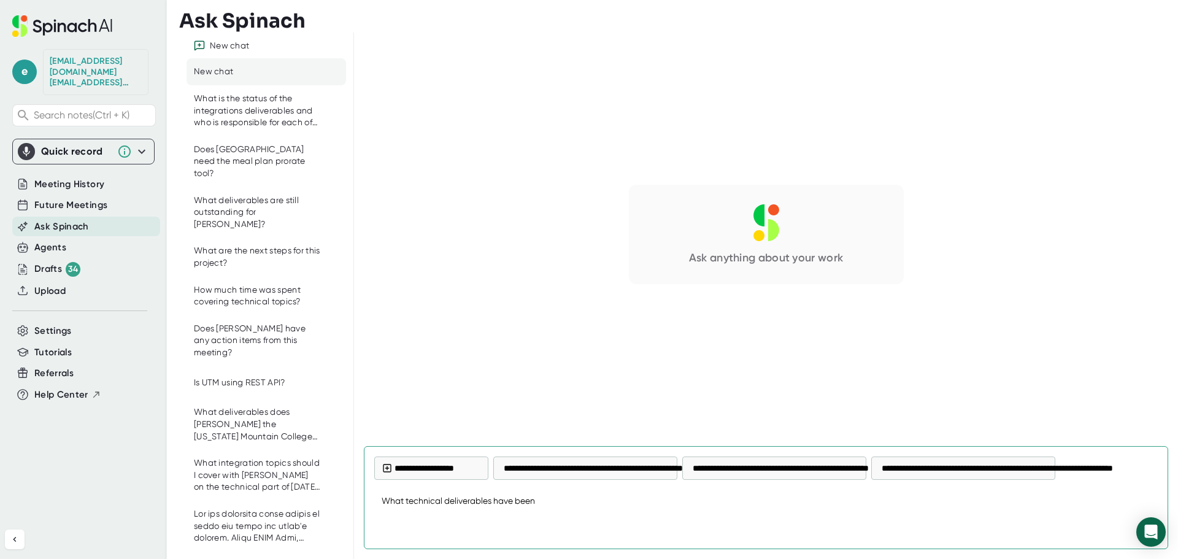
type textarea "What technical deliverables have been"
type textarea "x"
type textarea "What technical deliverables have been c"
type textarea "x"
type textarea "What technical deliverables have been co"
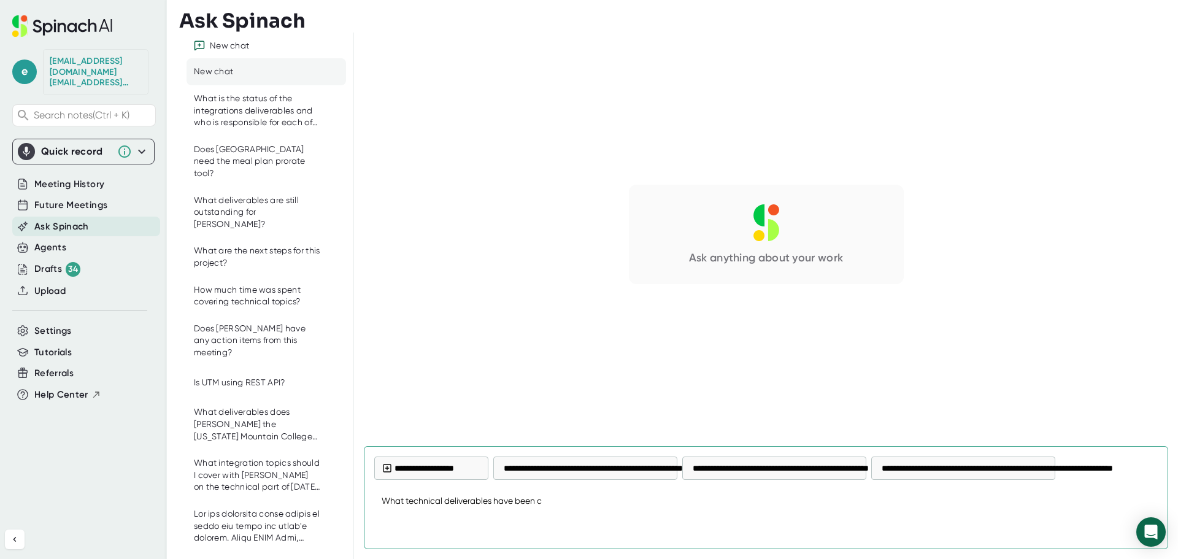
type textarea "x"
type textarea "What technical deliverables have been cov"
type textarea "x"
type textarea "What technical deliverables have been cove"
type textarea "x"
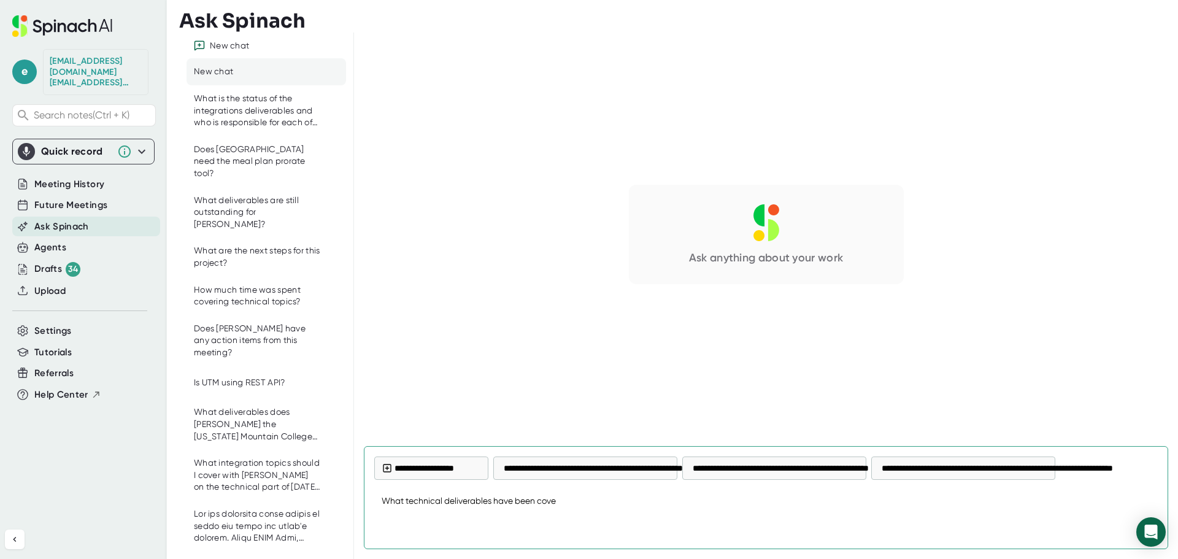
type textarea "What technical deliverables have been cover"
type textarea "x"
type textarea "What technical deliverables have been covere"
type textarea "x"
type textarea "What technical deliverables have been covered"
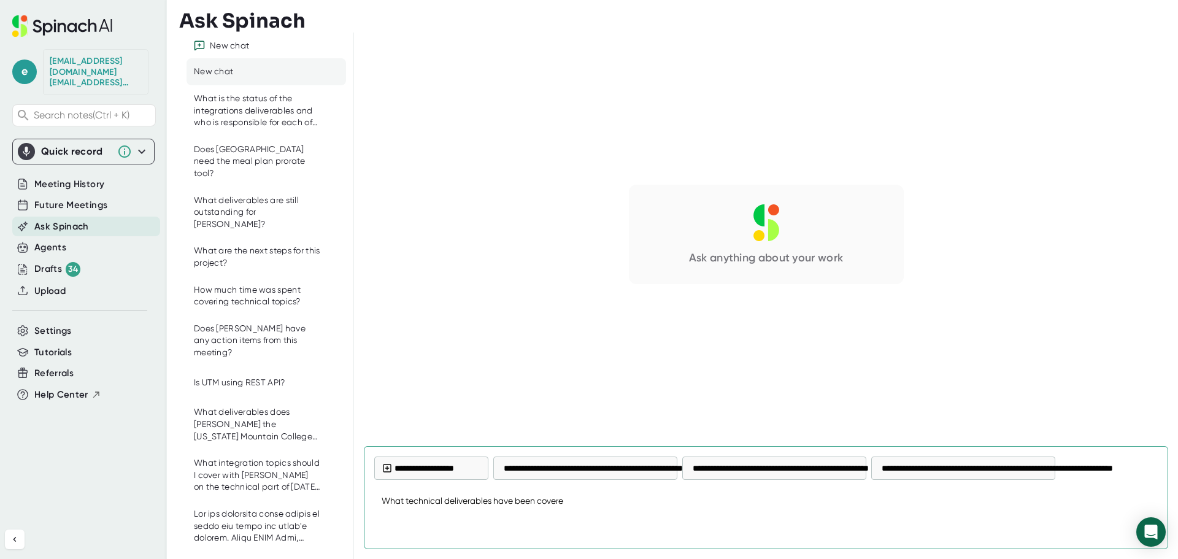
type textarea "x"
type textarea "What technical deliverables have been covered"
type textarea "x"
type textarea "What technical deliverables have been covered w"
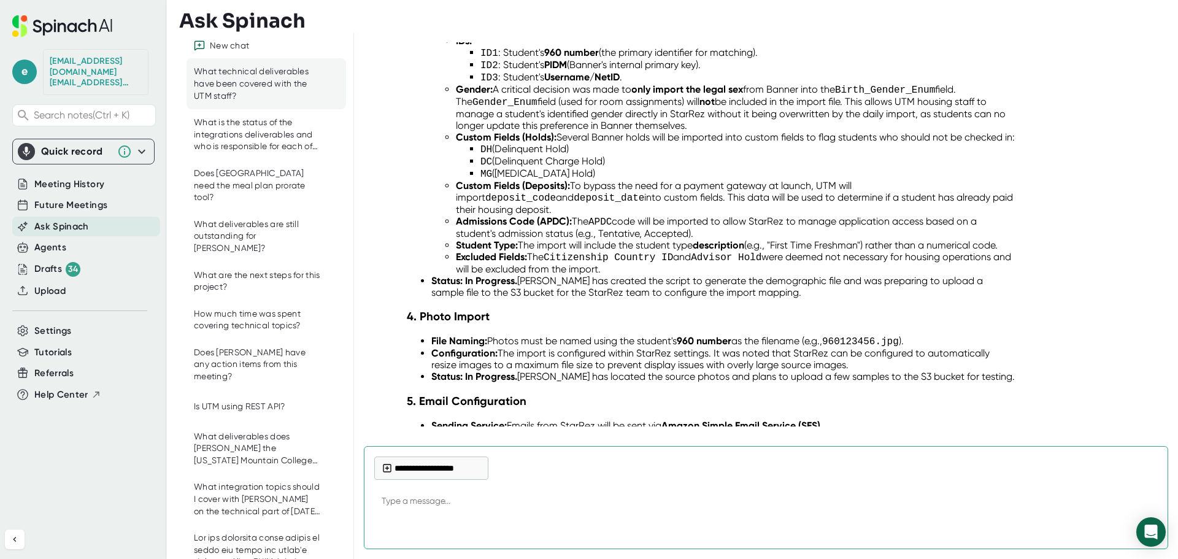
scroll to position [426, 0]
